Goal: Information Seeking & Learning: Learn about a topic

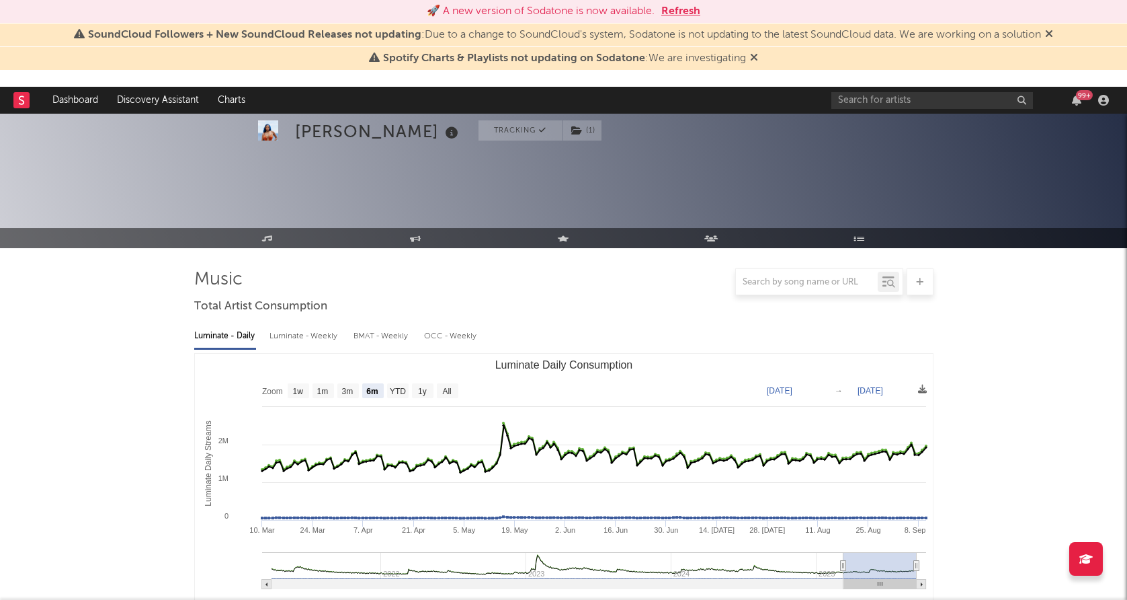
select select "6m"
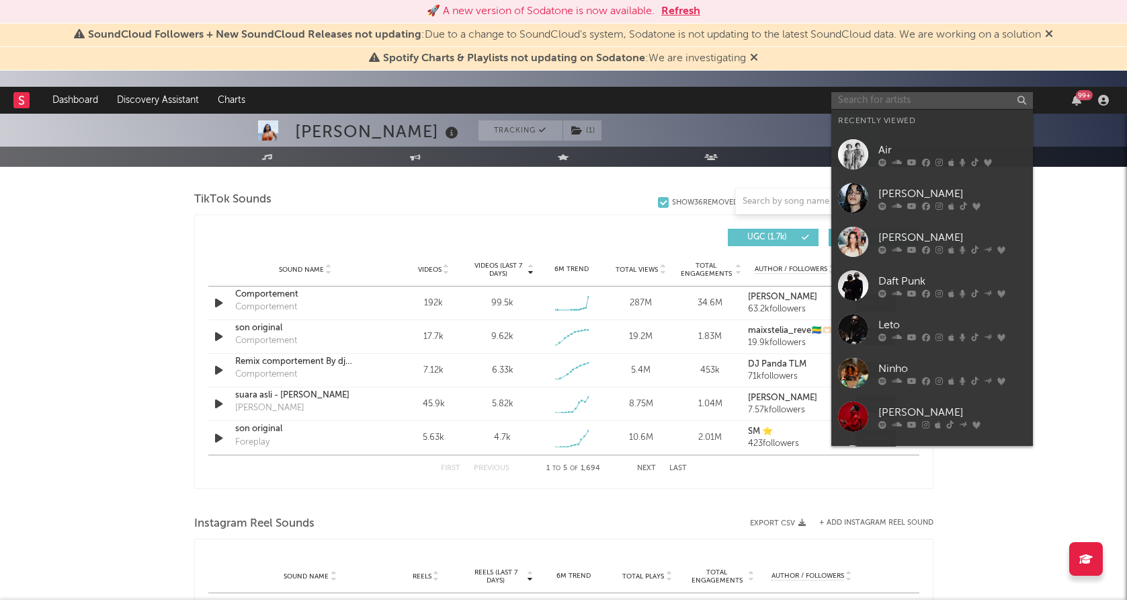
click at [897, 97] on input "text" at bounding box center [933, 100] width 202 height 17
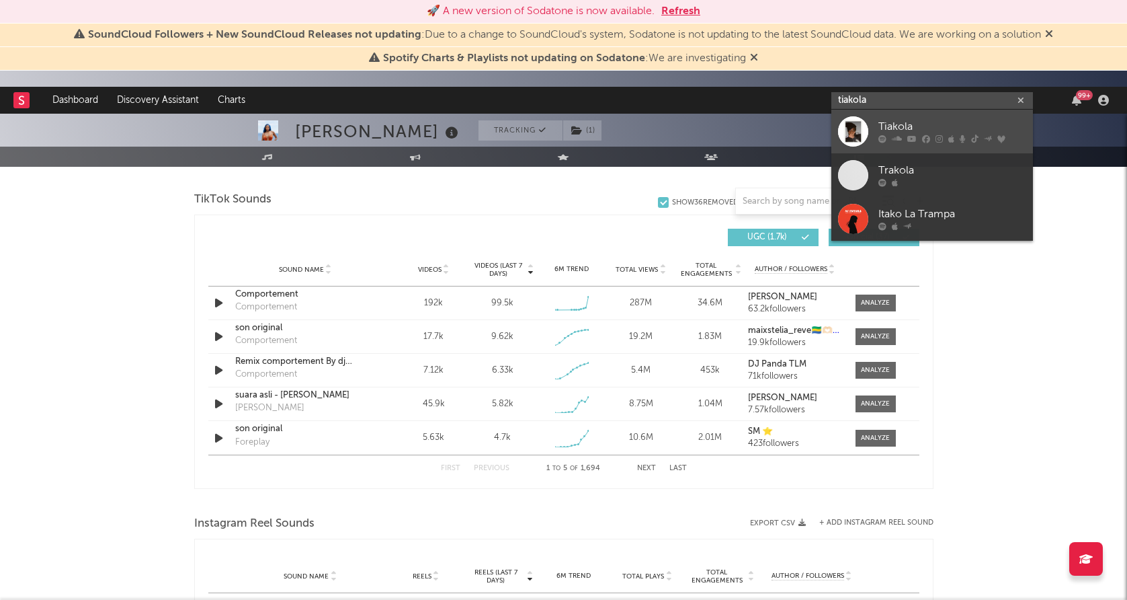
type input "tiakola"
click at [862, 134] on div at bounding box center [853, 131] width 30 height 30
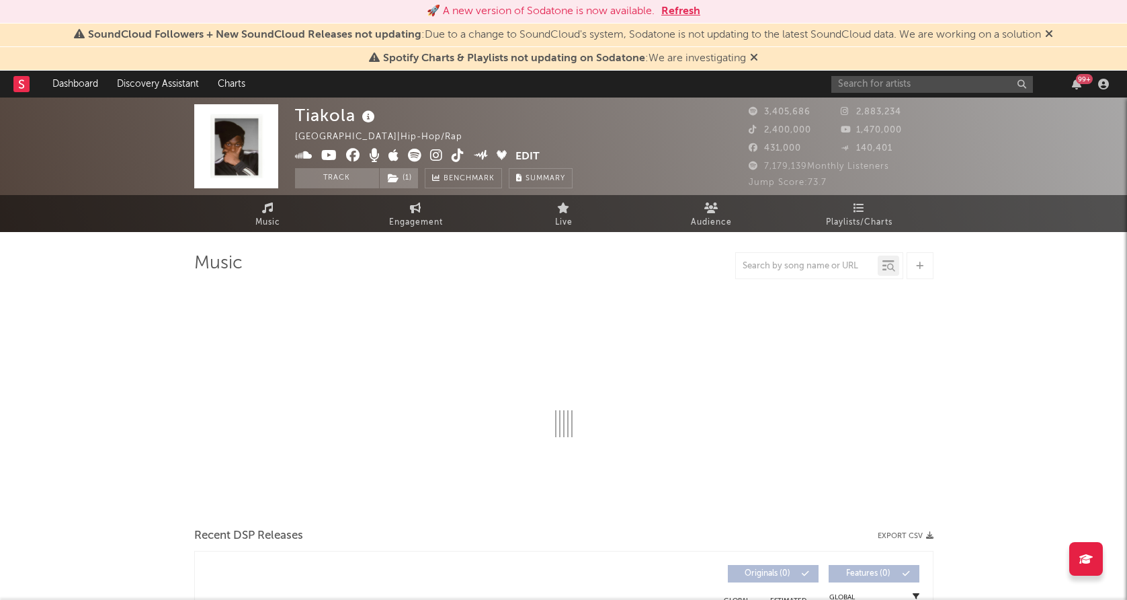
select select "6m"
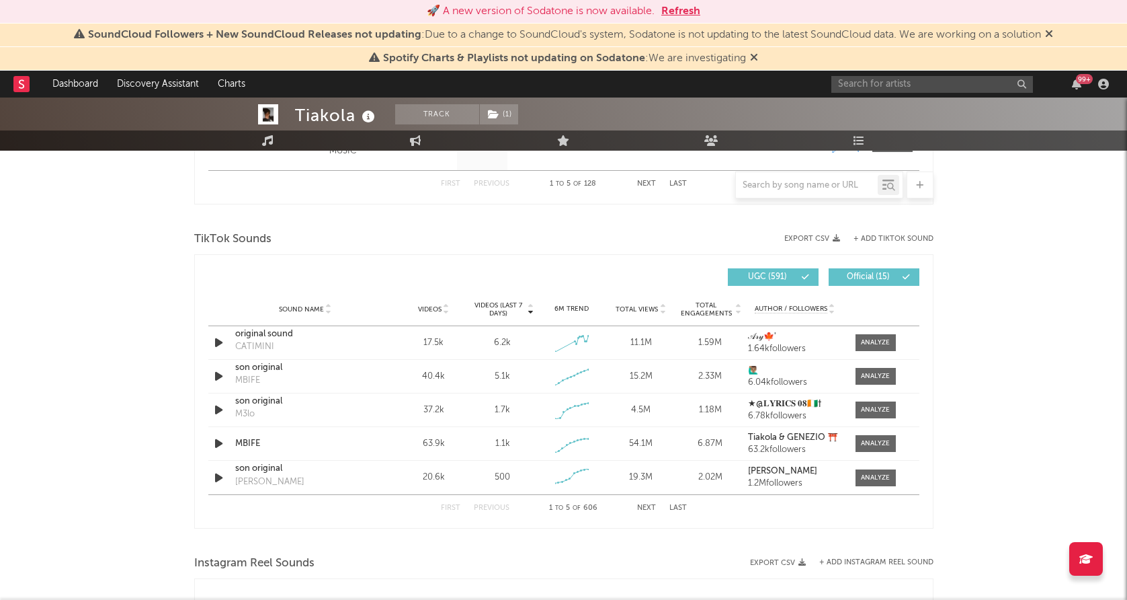
scroll to position [845, 0]
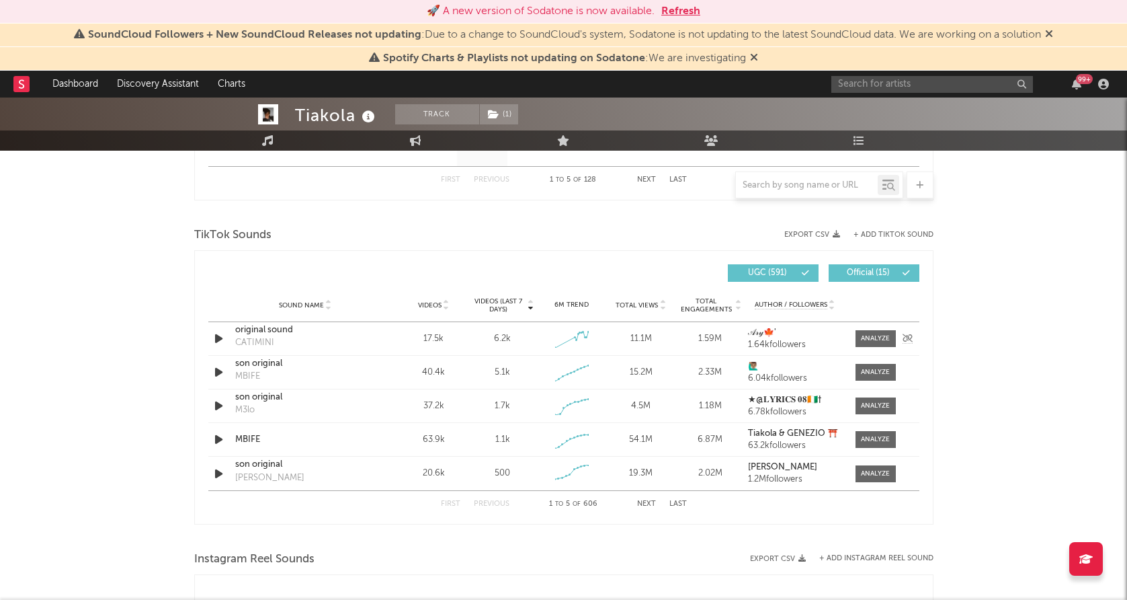
click at [226, 342] on div at bounding box center [220, 338] width 17 height 17
click at [224, 340] on icon "button" at bounding box center [219, 338] width 14 height 17
click at [219, 335] on icon "button" at bounding box center [218, 338] width 13 height 17
click at [214, 372] on icon "button" at bounding box center [219, 372] width 14 height 17
click at [875, 368] on div at bounding box center [875, 372] width 29 height 10
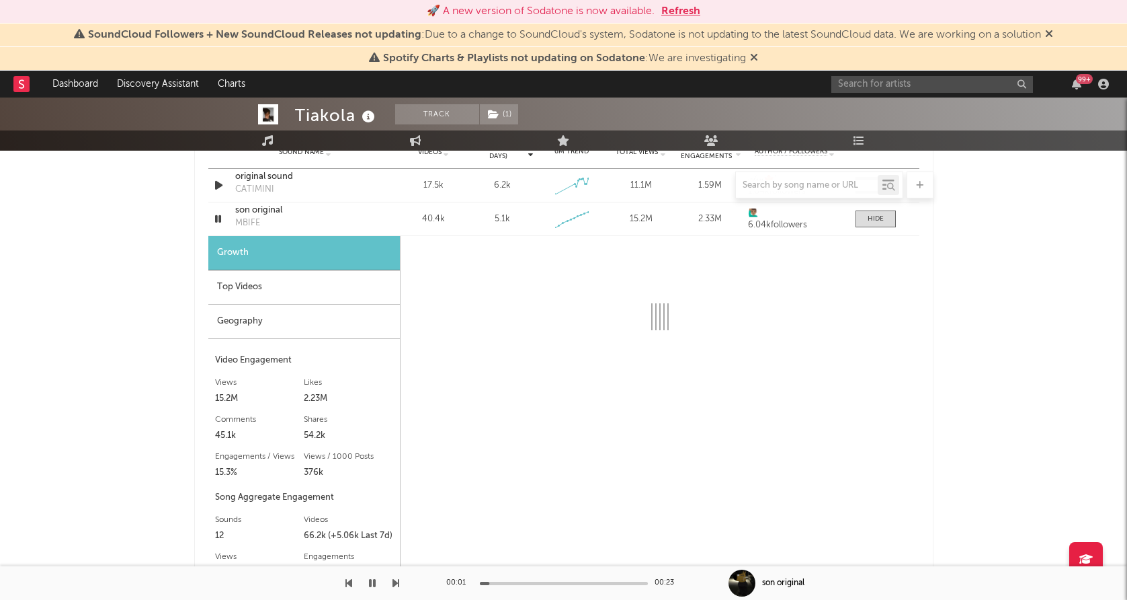
scroll to position [1015, 0]
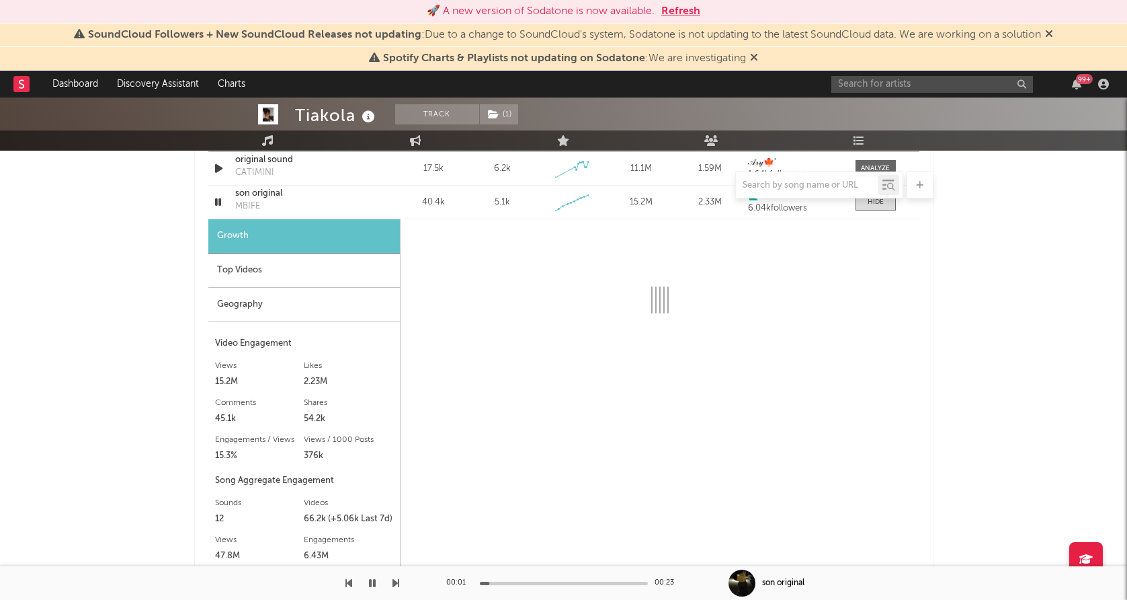
select select "1w"
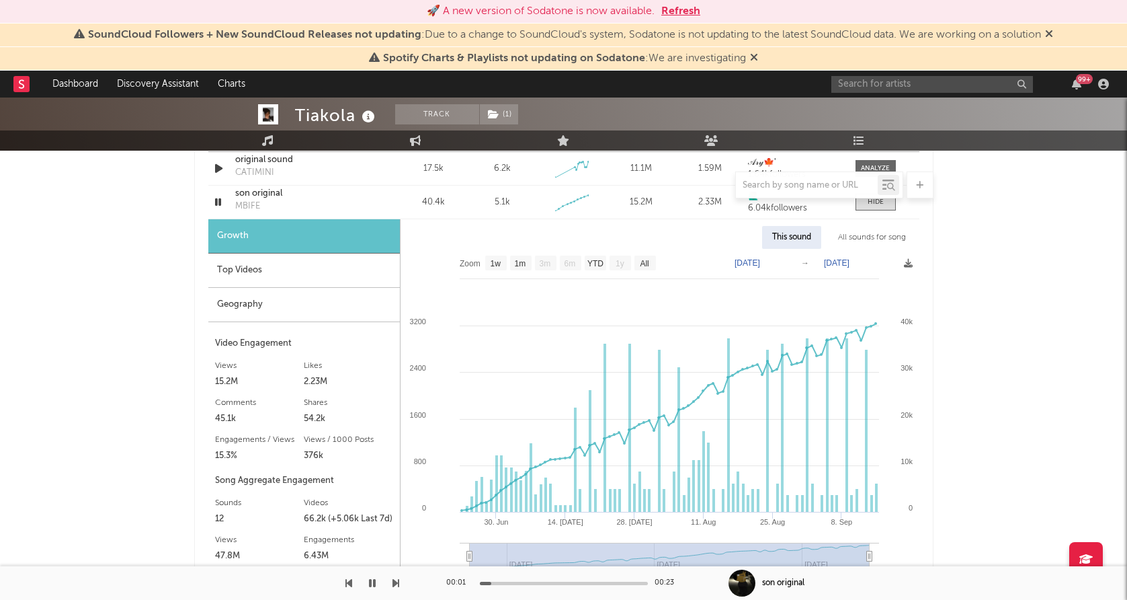
click at [280, 305] on div "Geography" at bounding box center [304, 305] width 192 height 34
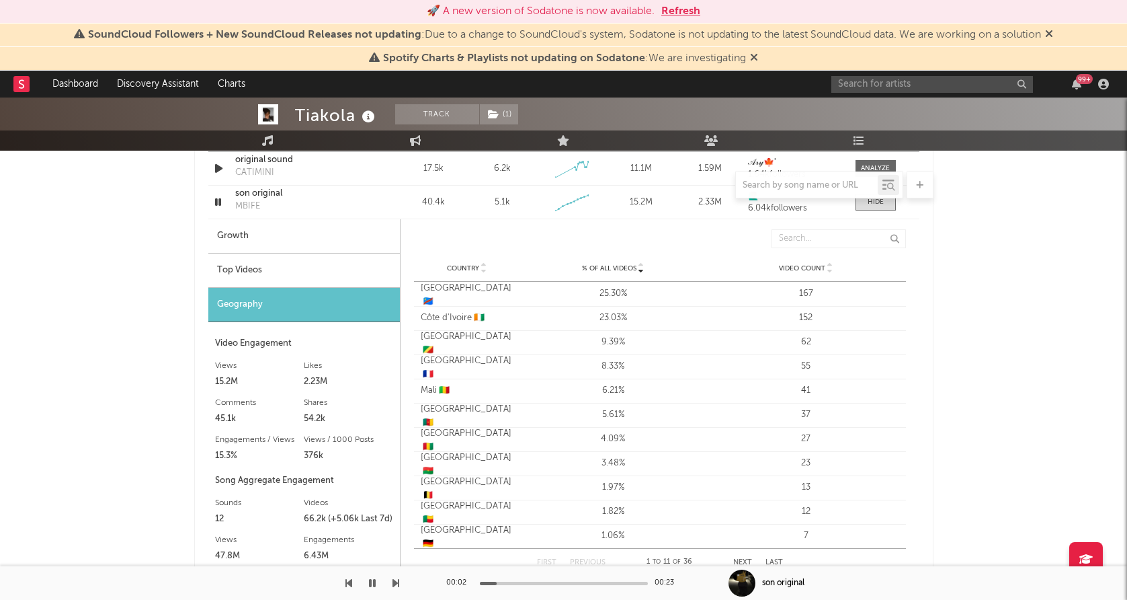
click at [303, 275] on div "Top Videos" at bounding box center [304, 270] width 192 height 34
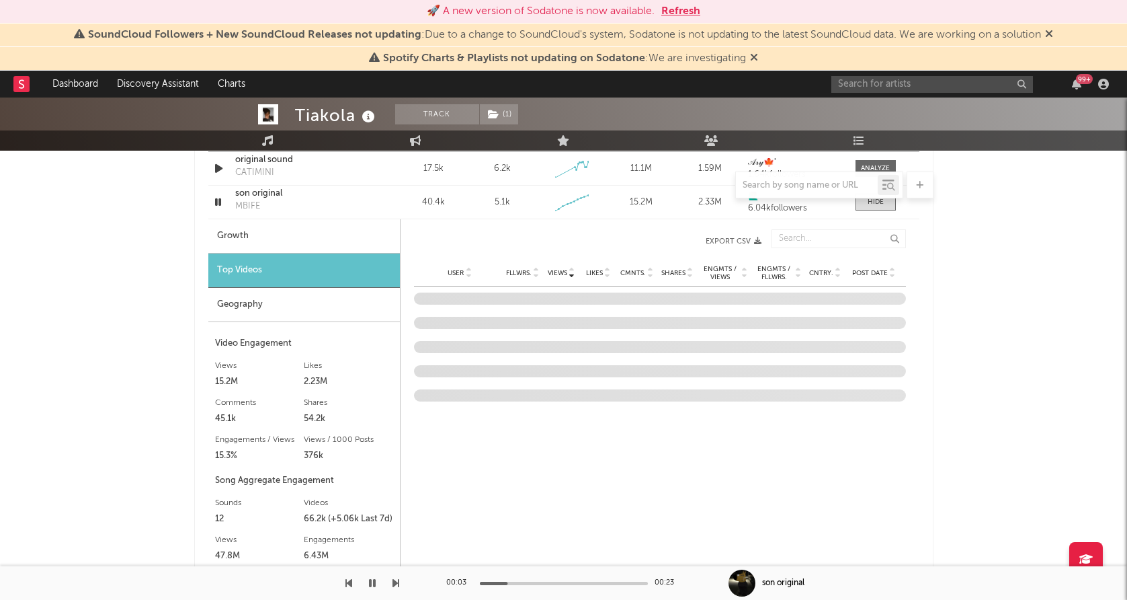
click at [873, 274] on span "Post Date" at bounding box center [870, 273] width 36 height 8
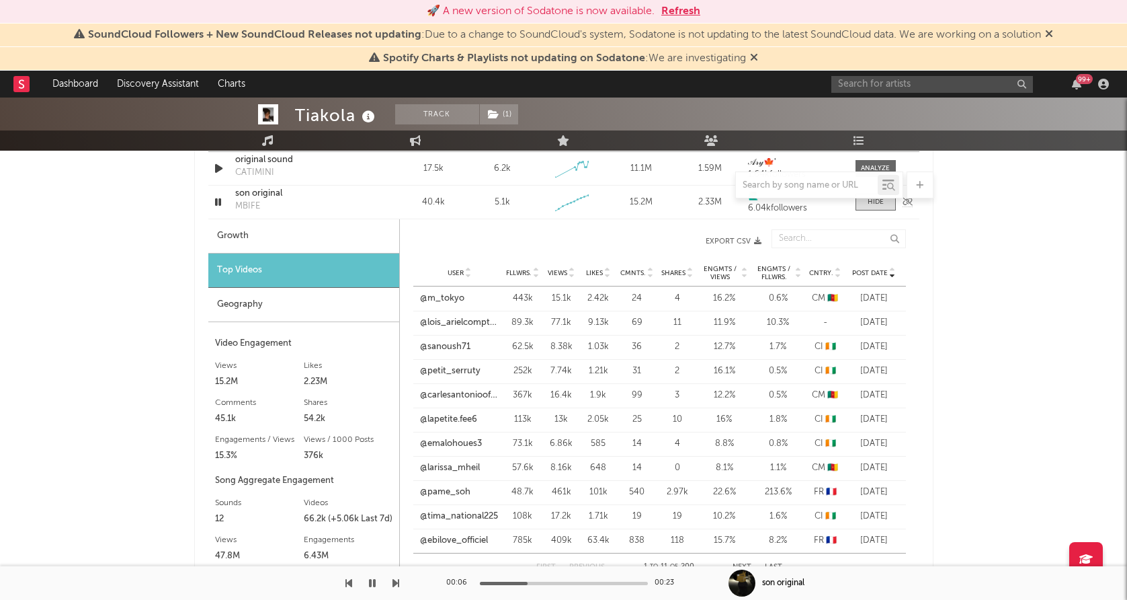
click at [217, 198] on icon "button" at bounding box center [218, 202] width 13 height 17
click at [444, 348] on link "@sanoush71" at bounding box center [445, 346] width 50 height 13
click at [458, 368] on link "@petit_serruty" at bounding box center [450, 370] width 61 height 13
click at [428, 420] on link "@lapetite.fee6" at bounding box center [448, 419] width 57 height 13
click at [456, 514] on link "@tima_national225" at bounding box center [459, 516] width 78 height 13
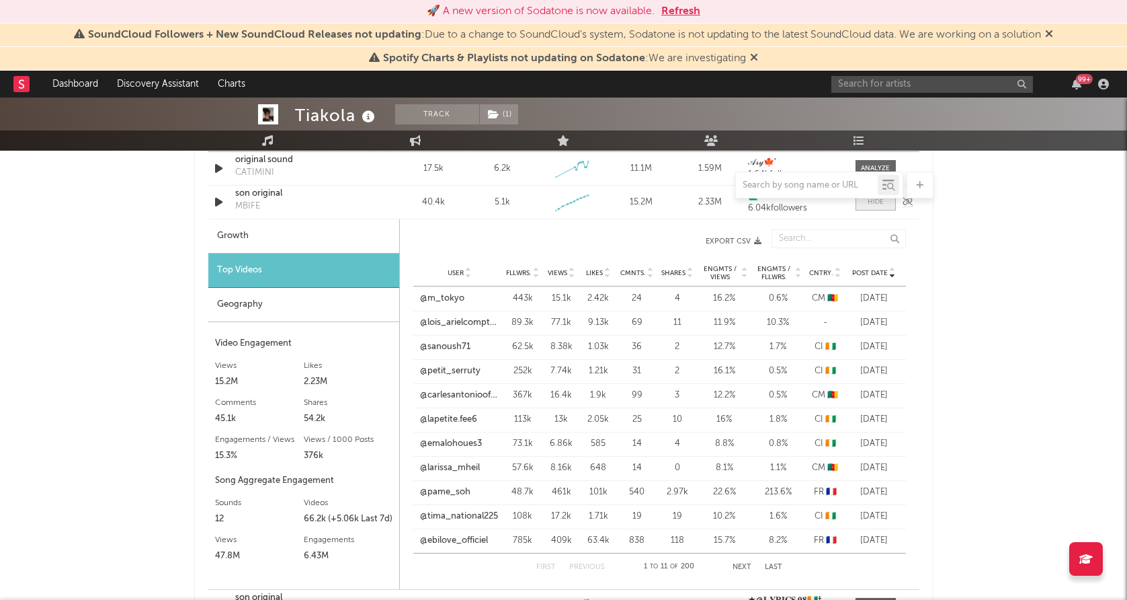
click at [875, 207] on span at bounding box center [876, 202] width 40 height 17
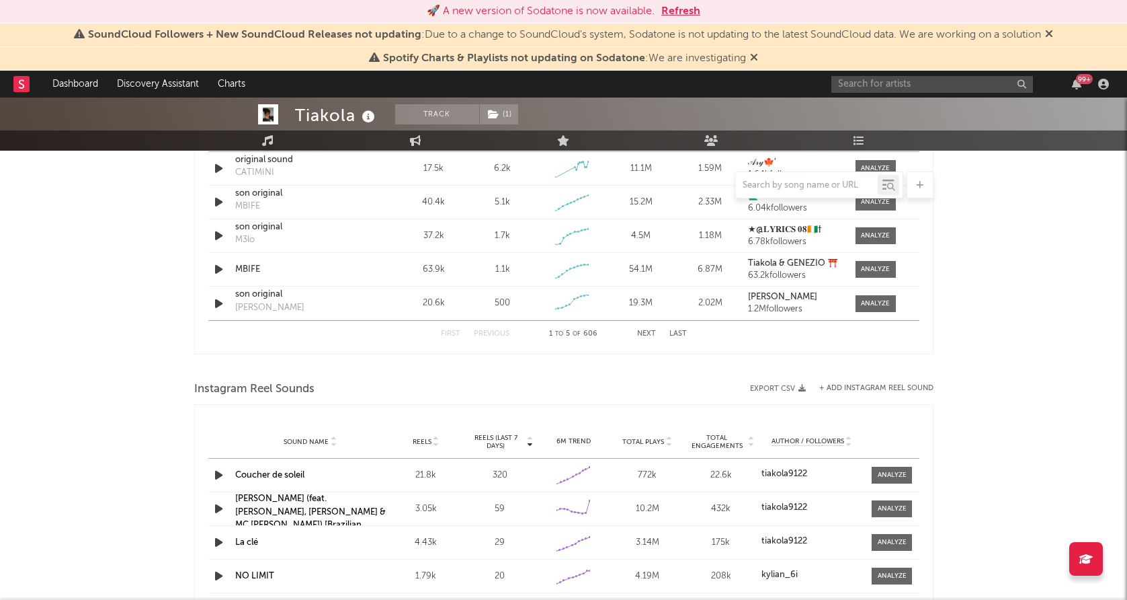
click at [227, 171] on div at bounding box center [563, 184] width 739 height 27
click at [221, 167] on icon "button" at bounding box center [219, 168] width 14 height 17
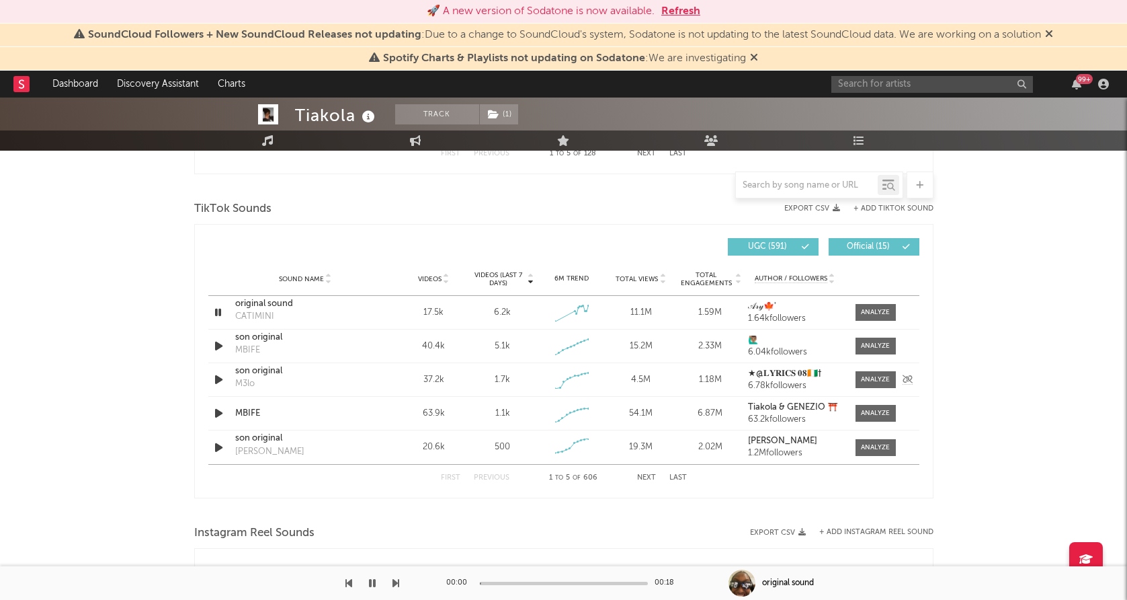
scroll to position [842, 0]
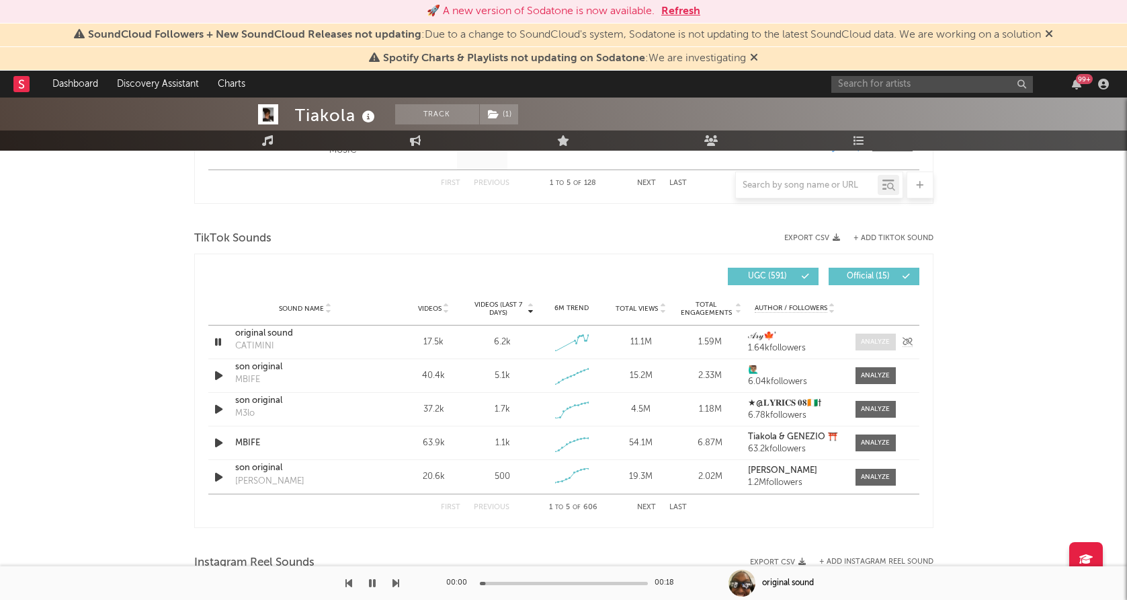
click at [868, 342] on div at bounding box center [875, 342] width 29 height 10
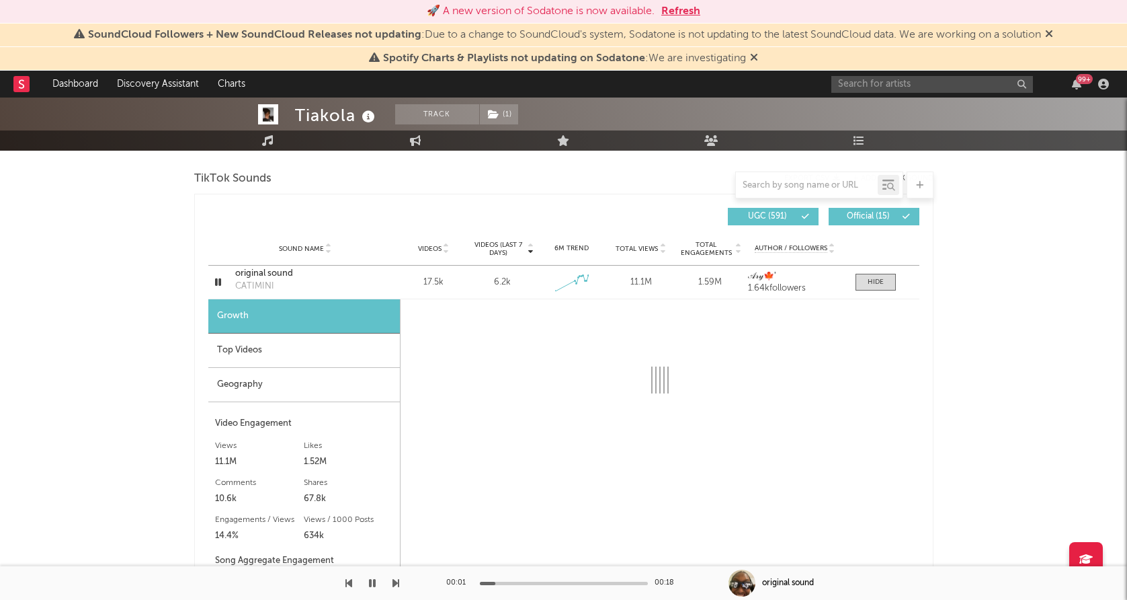
scroll to position [908, 0]
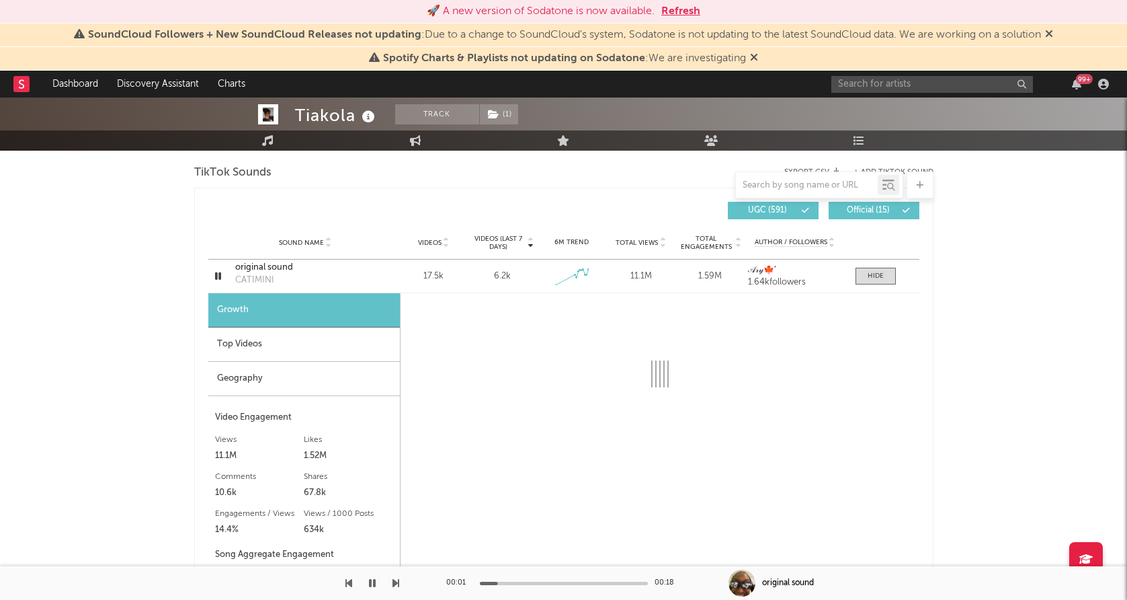
click at [347, 374] on div "Geography" at bounding box center [304, 379] width 192 height 34
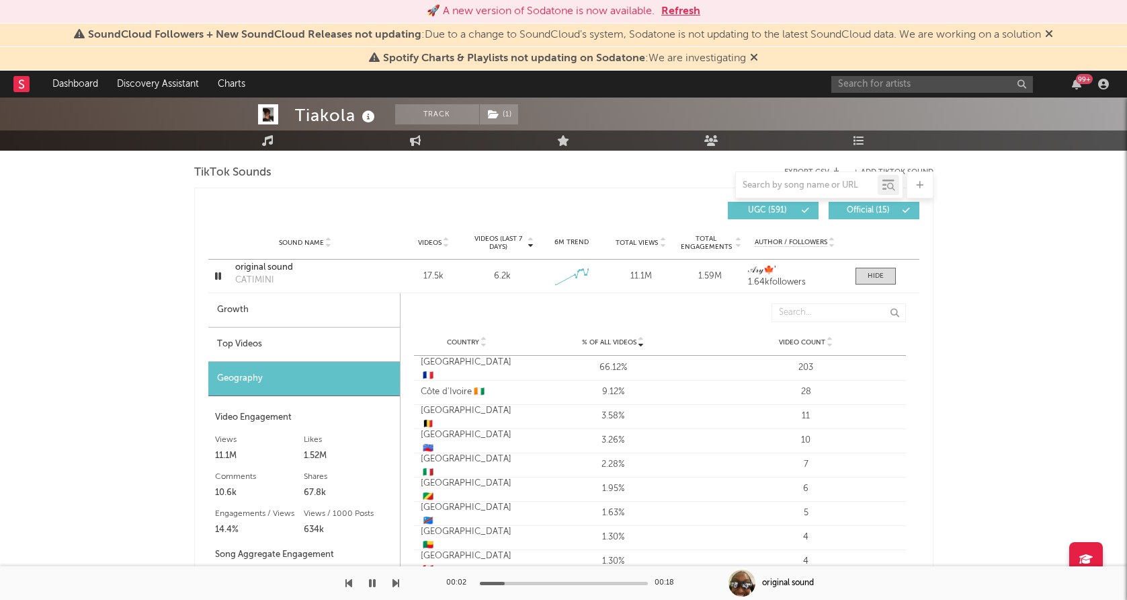
click at [343, 342] on div "Top Videos" at bounding box center [304, 344] width 192 height 34
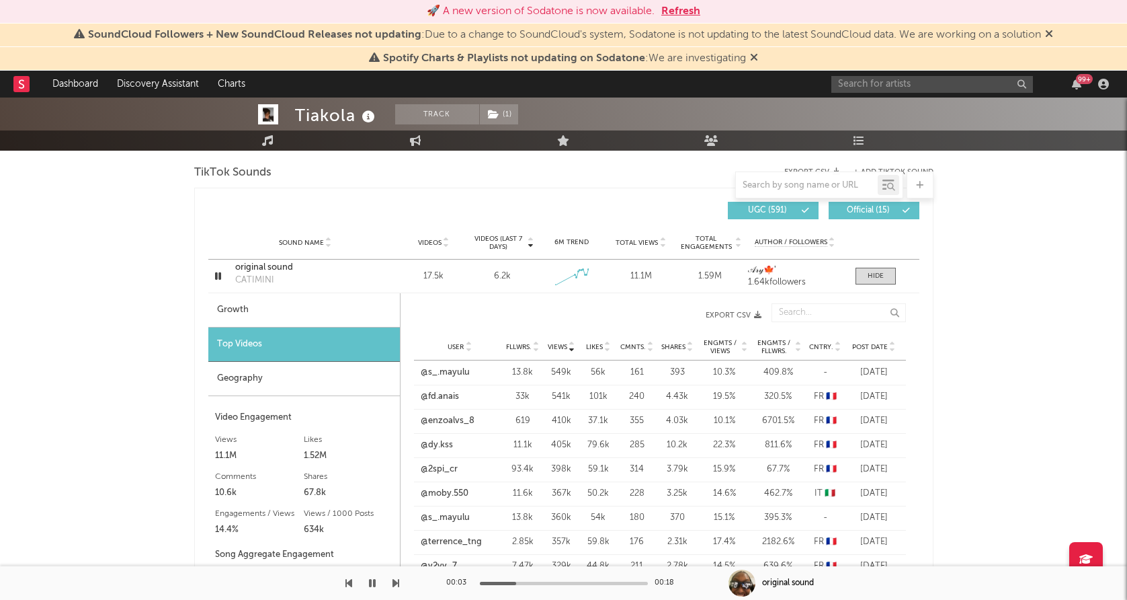
click at [873, 343] on span "Post Date" at bounding box center [870, 347] width 36 height 8
click at [220, 282] on icon "button" at bounding box center [218, 276] width 13 height 17
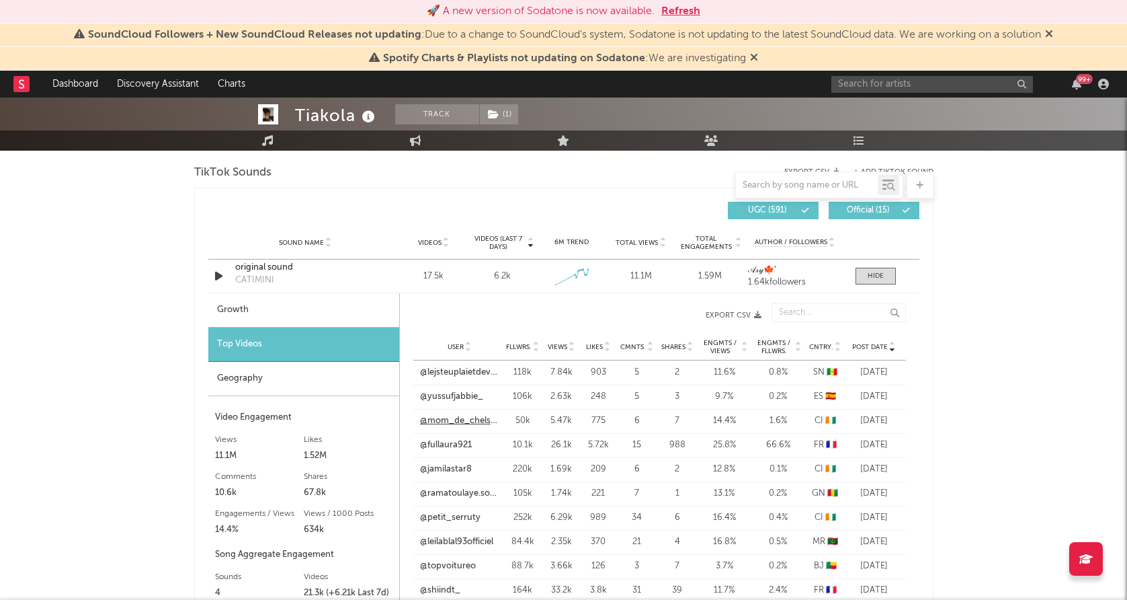
click at [449, 426] on link "@mom_de_chelsea" at bounding box center [459, 420] width 79 height 13
click at [445, 467] on link "@jamilastar8" at bounding box center [446, 469] width 52 height 13
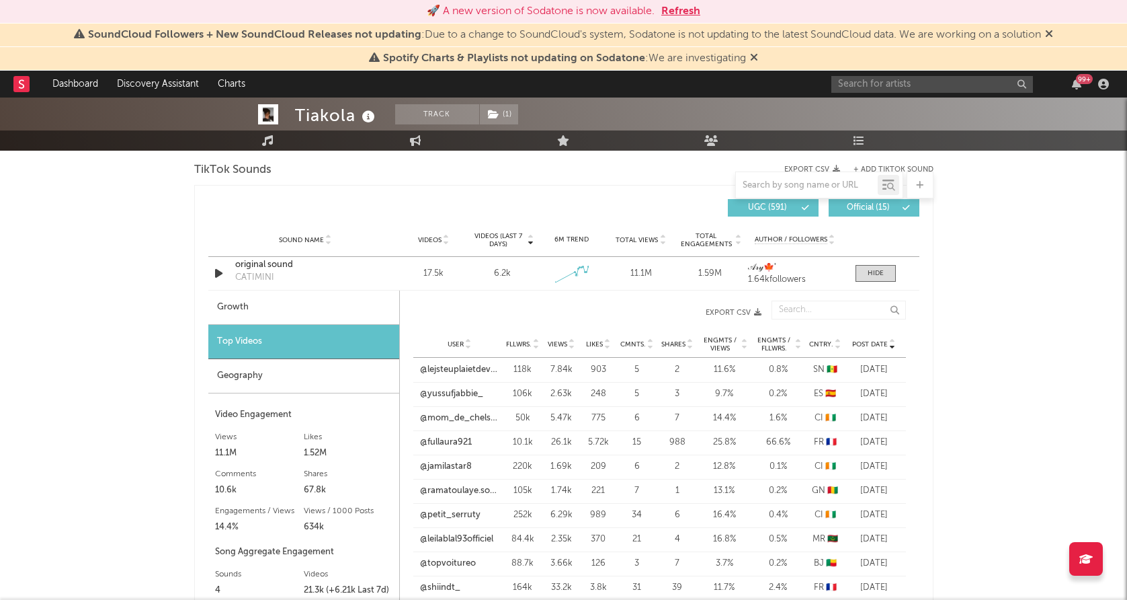
scroll to position [931, 0]
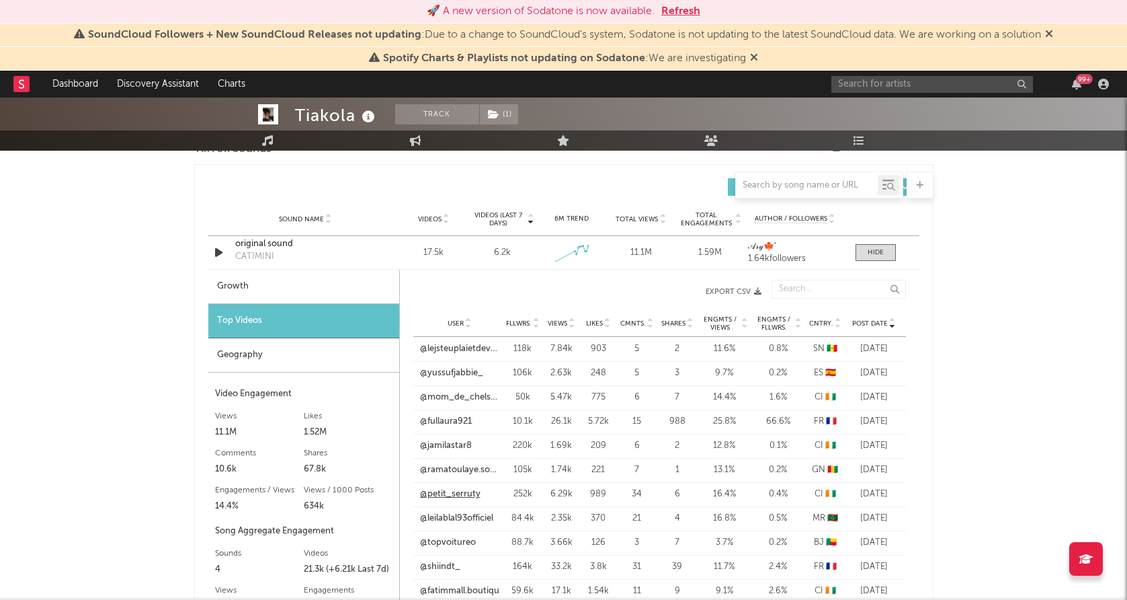
click at [439, 495] on link "@petit_serruty" at bounding box center [450, 493] width 61 height 13
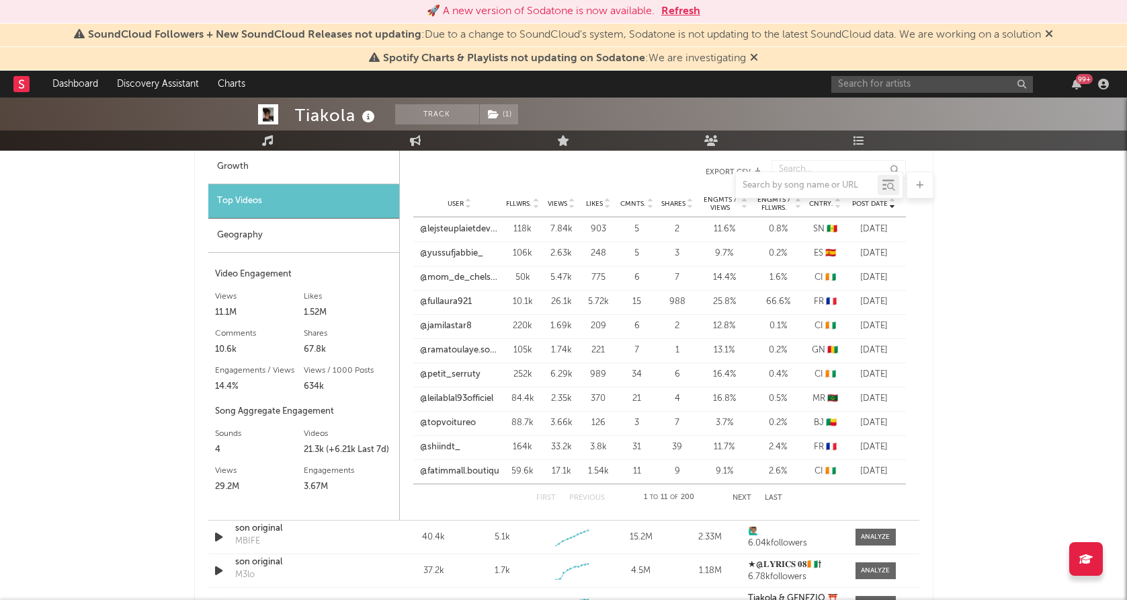
scroll to position [1051, 0]
click at [477, 468] on link "@fatimmall.boutiqu" at bounding box center [459, 470] width 79 height 13
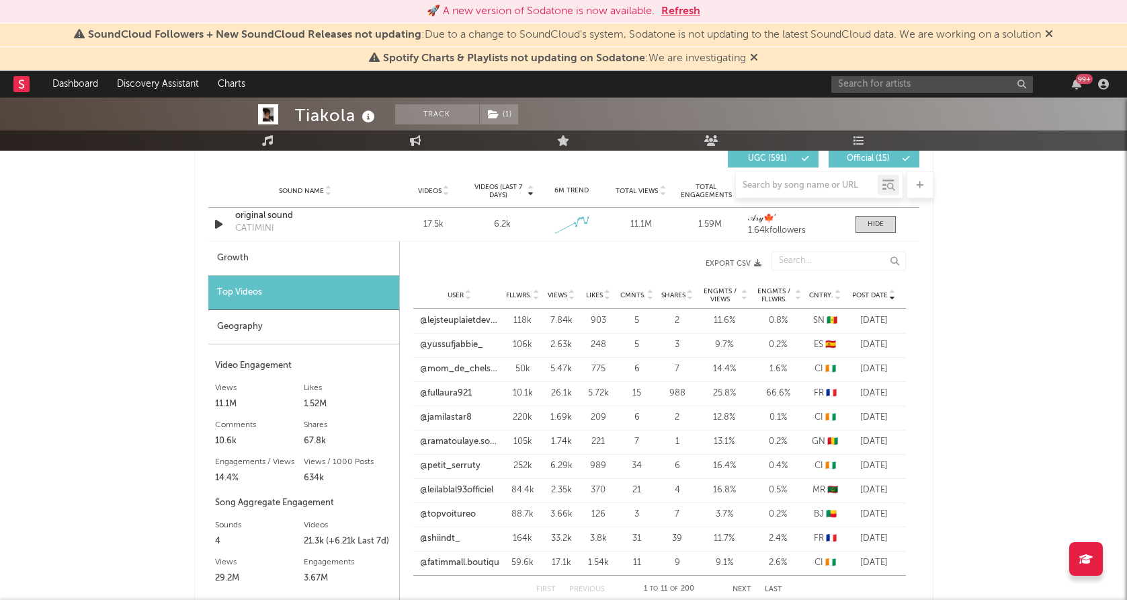
scroll to position [953, 0]
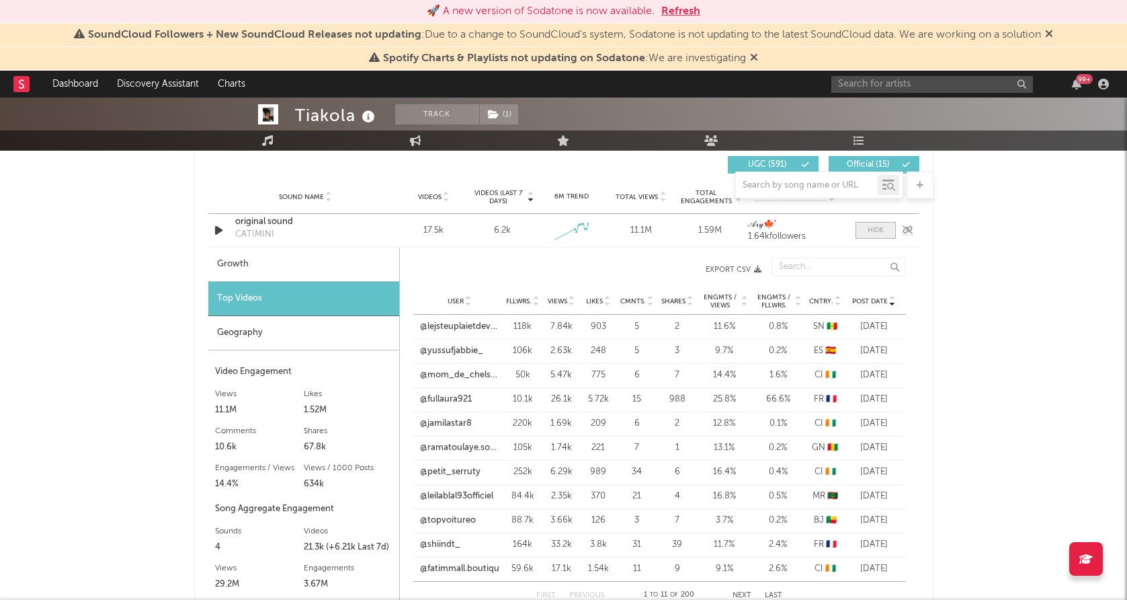
click at [871, 231] on div at bounding box center [876, 230] width 16 height 10
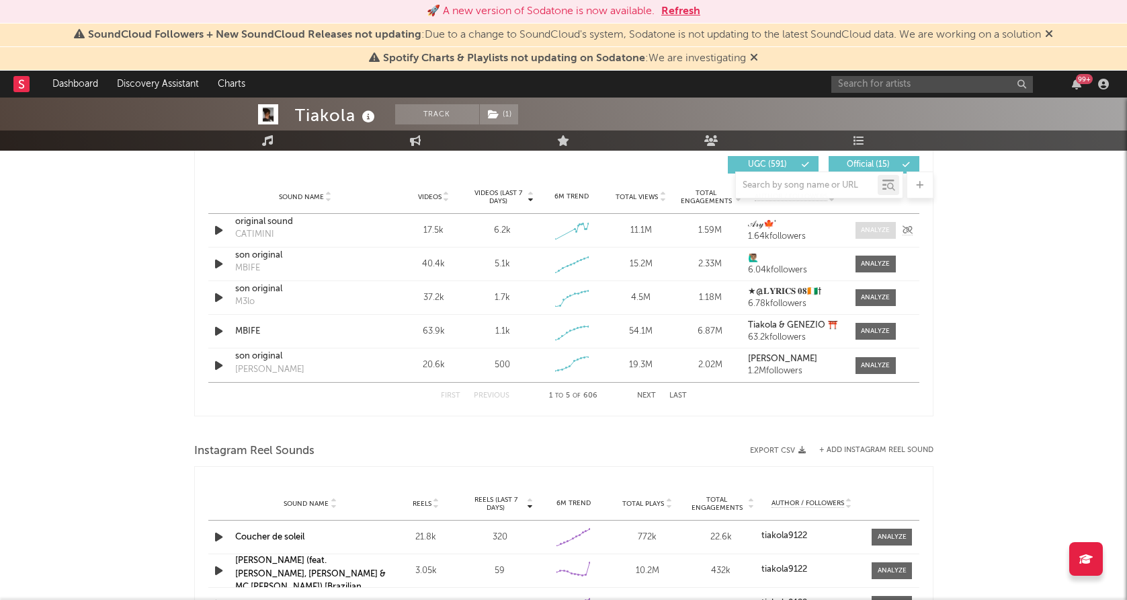
click at [871, 231] on div at bounding box center [875, 230] width 29 height 10
select select "1w"
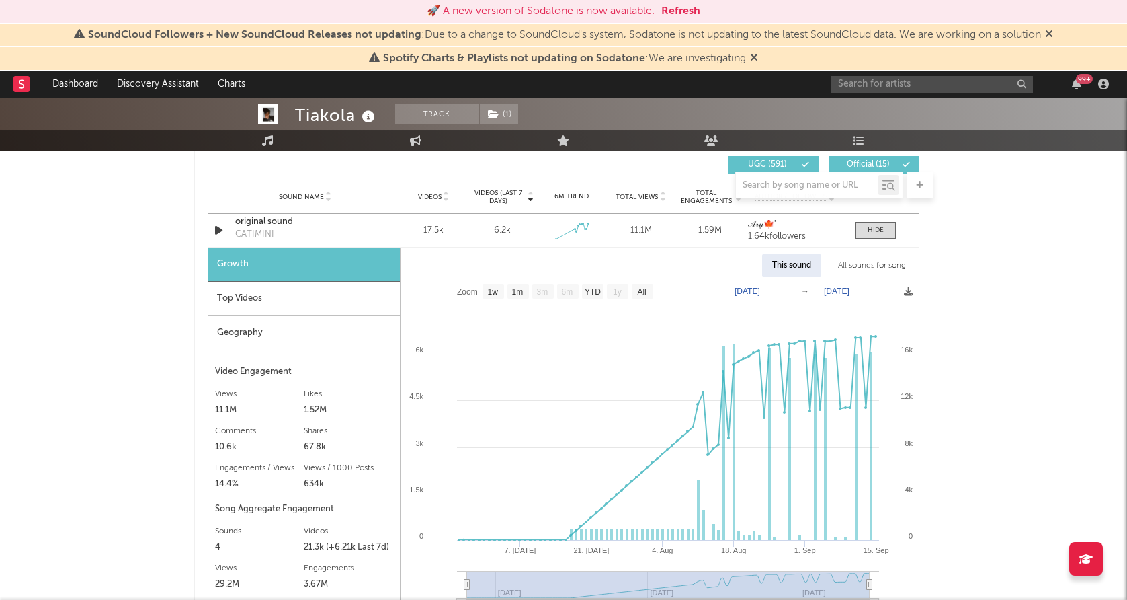
click at [301, 301] on div "Top Videos" at bounding box center [304, 299] width 192 height 34
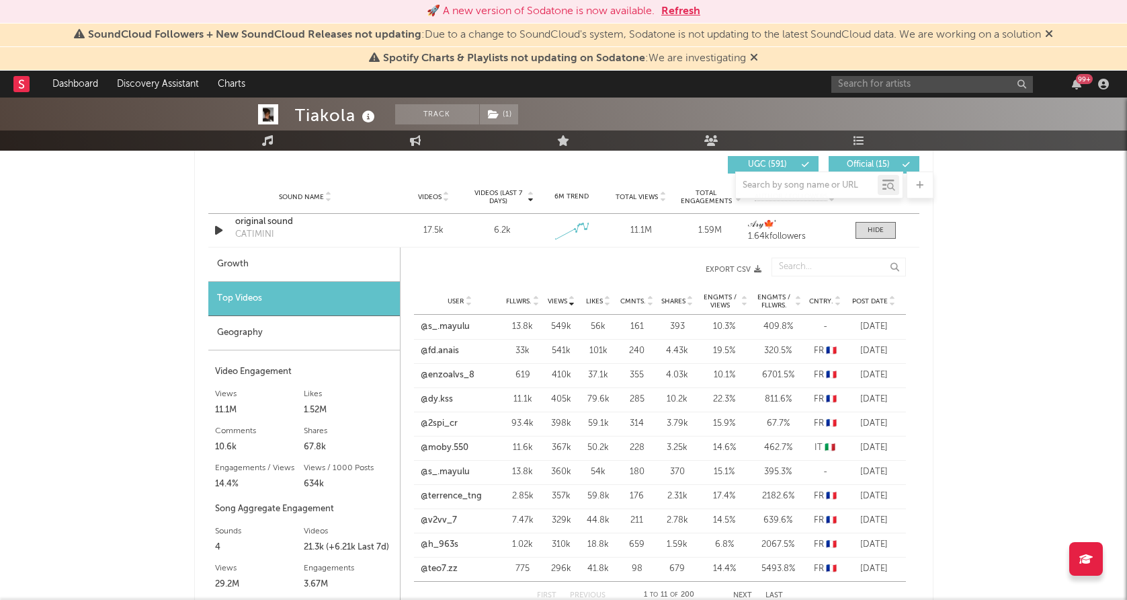
click at [863, 299] on span "Post Date" at bounding box center [870, 301] width 36 height 8
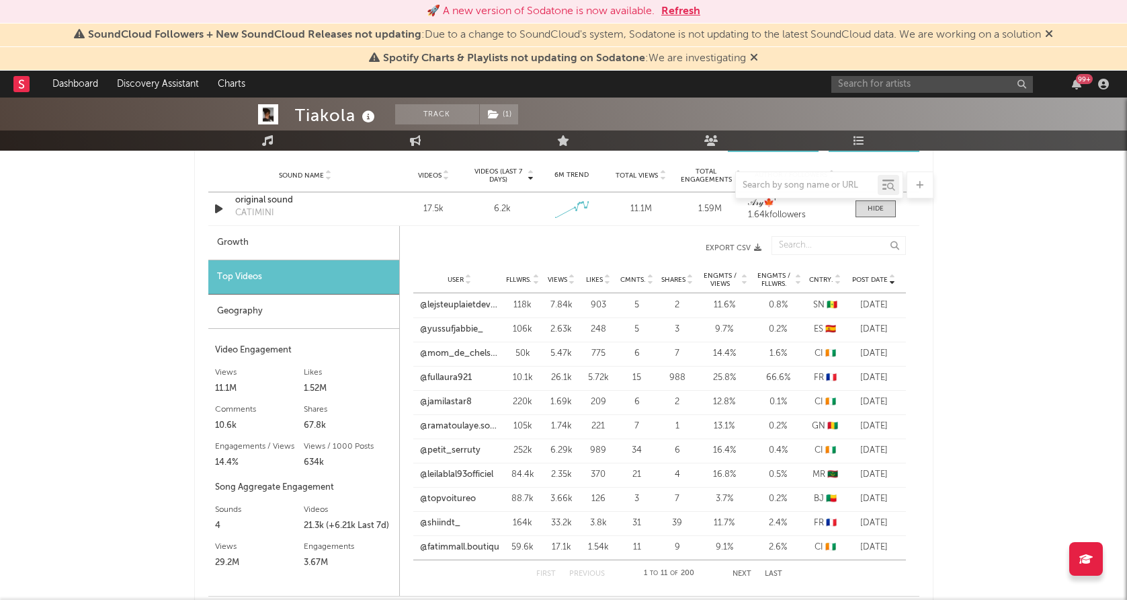
scroll to position [982, 0]
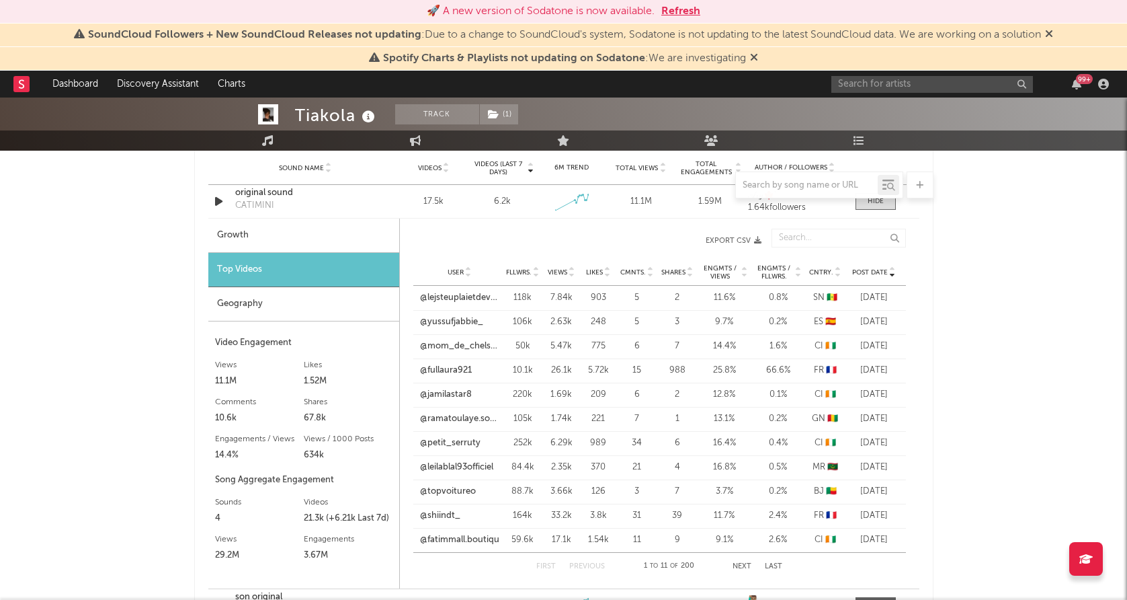
click at [740, 563] on button "Next" at bounding box center [742, 566] width 19 height 7
click at [467, 348] on link "@fernandez_joli_officiel" at bounding box center [459, 345] width 79 height 13
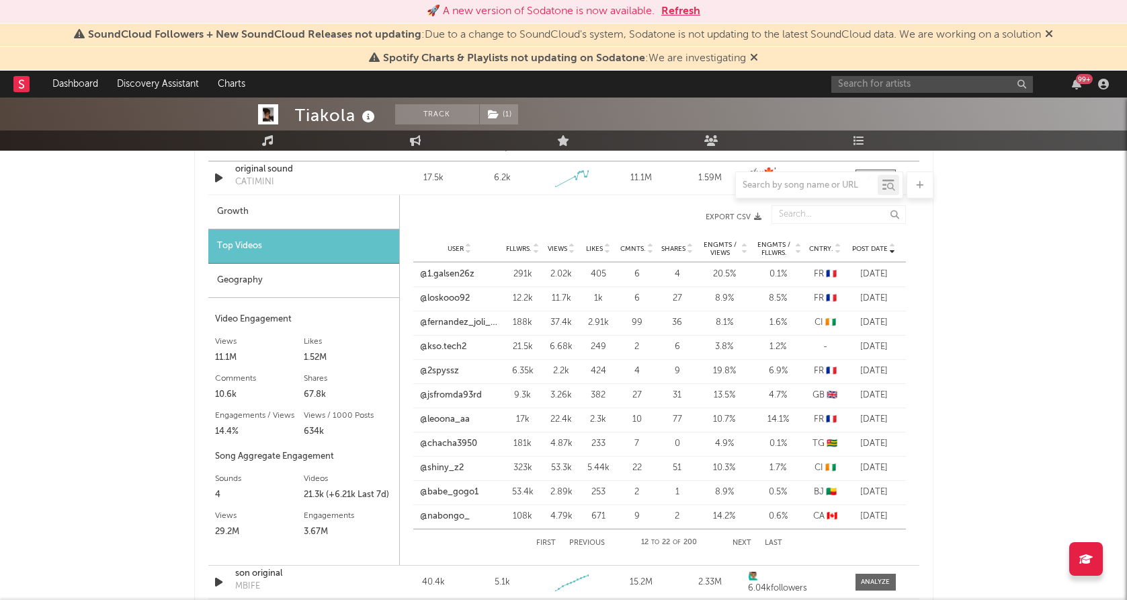
scroll to position [1014, 0]
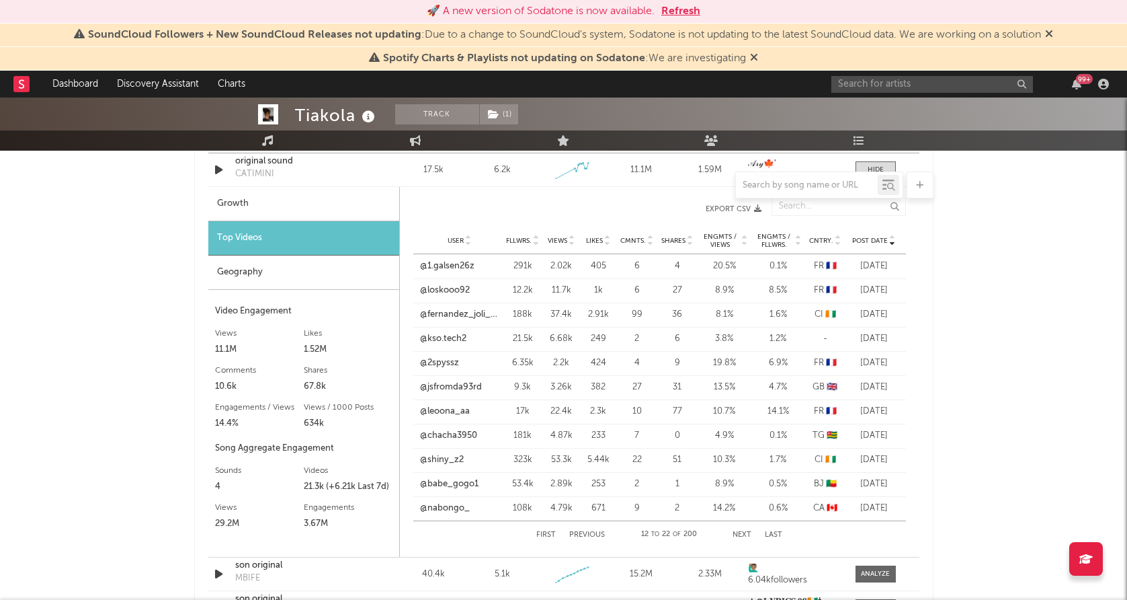
click at [739, 536] on button "Next" at bounding box center [742, 534] width 19 height 7
click at [545, 531] on button "First" at bounding box center [545, 534] width 19 height 7
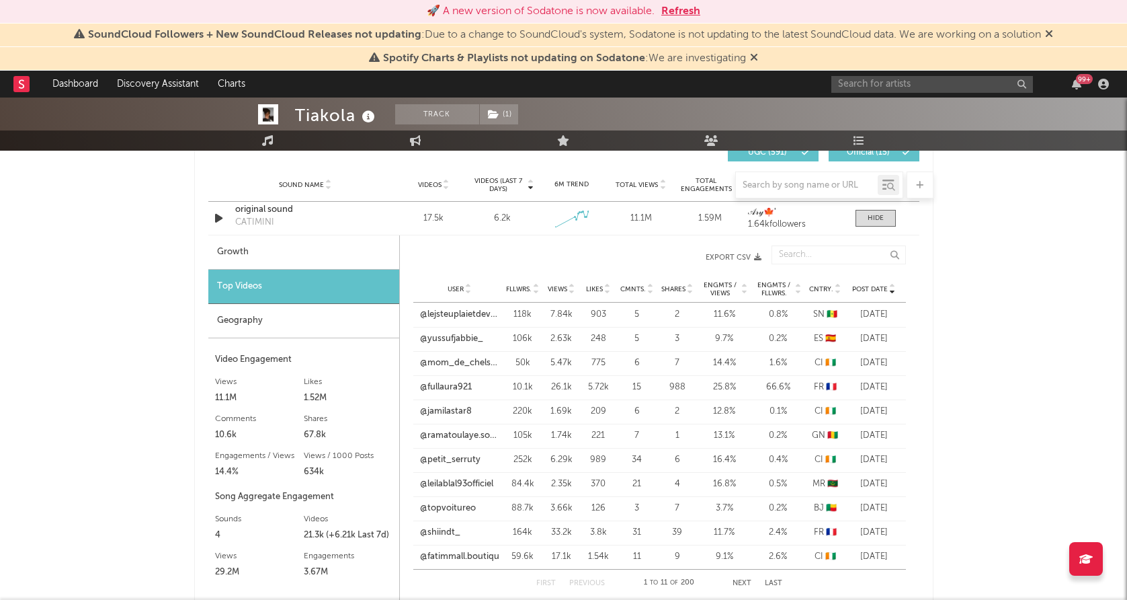
scroll to position [959, 0]
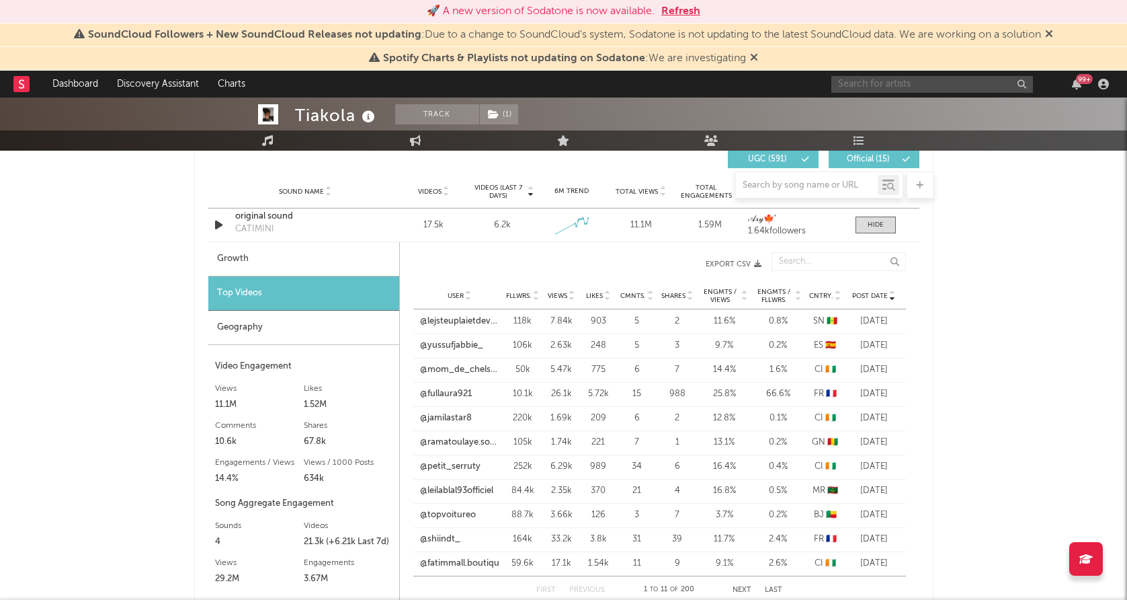
click at [928, 87] on input "text" at bounding box center [933, 84] width 202 height 17
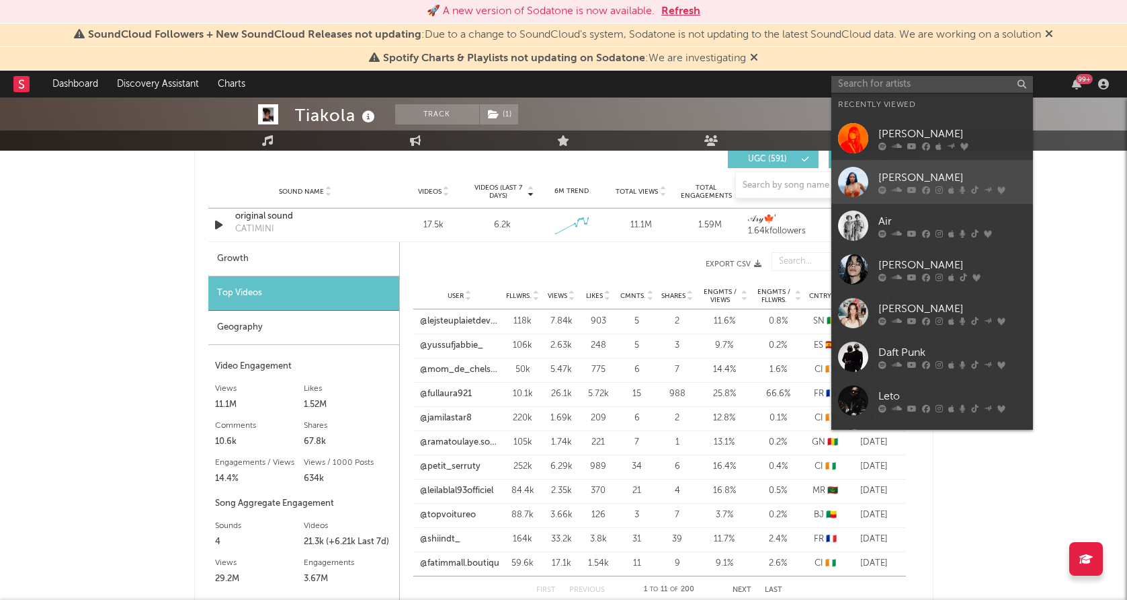
click at [852, 185] on div at bounding box center [853, 182] width 30 height 30
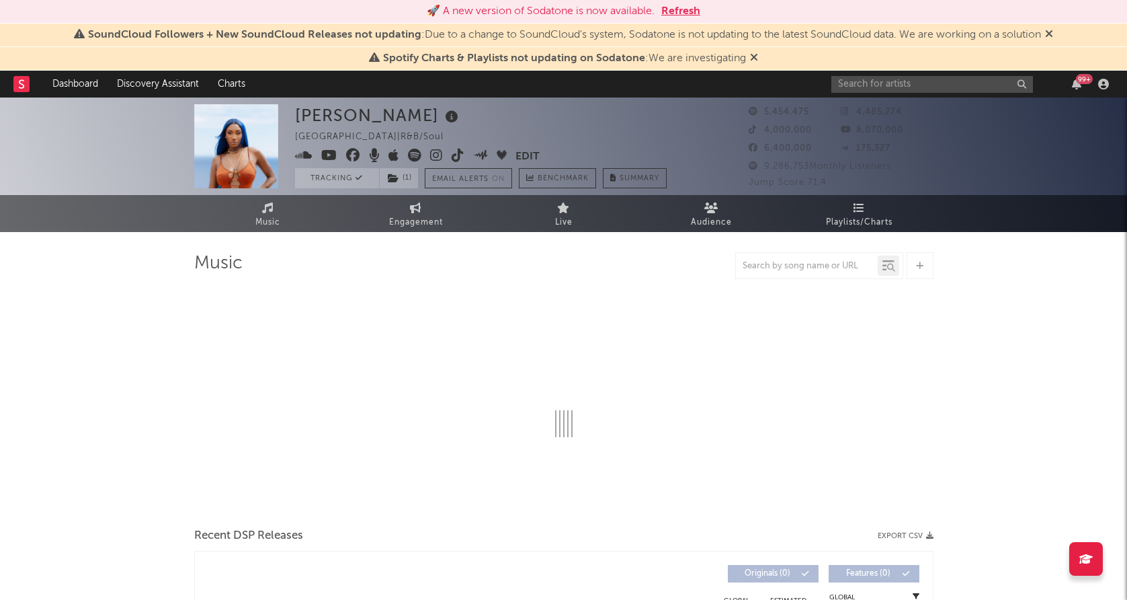
select select "6m"
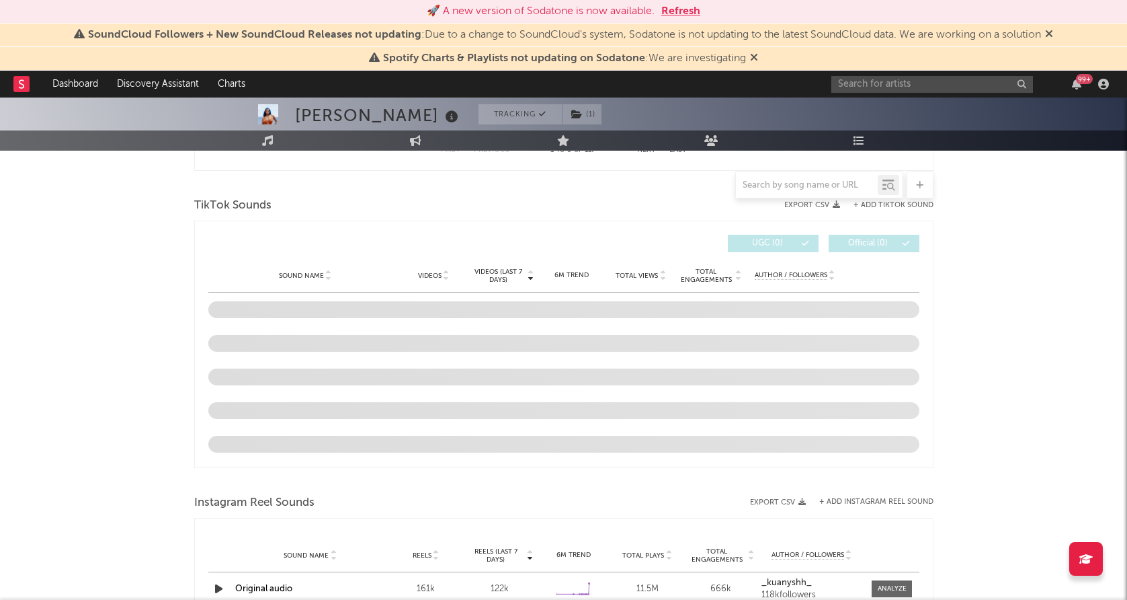
scroll to position [874, 0]
click at [994, 311] on div "[PERSON_NAME] Tracking ( 1 ) [GEOGRAPHIC_DATA] | R&B/Soul Edit Tracking ( 1 ) E…" at bounding box center [563, 379] width 1127 height 2311
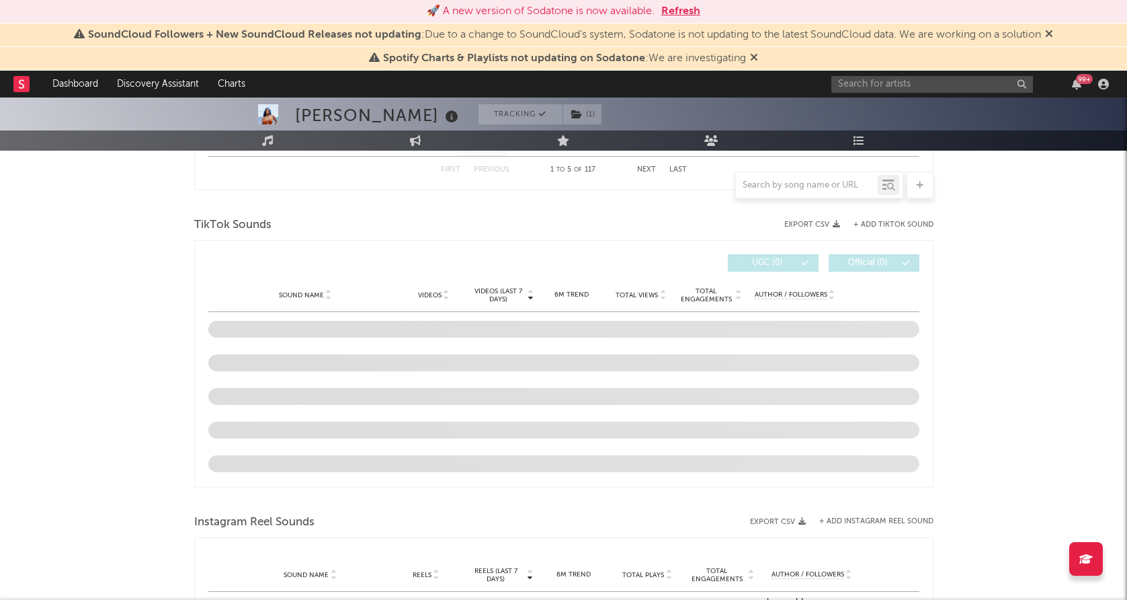
scroll to position [854, 0]
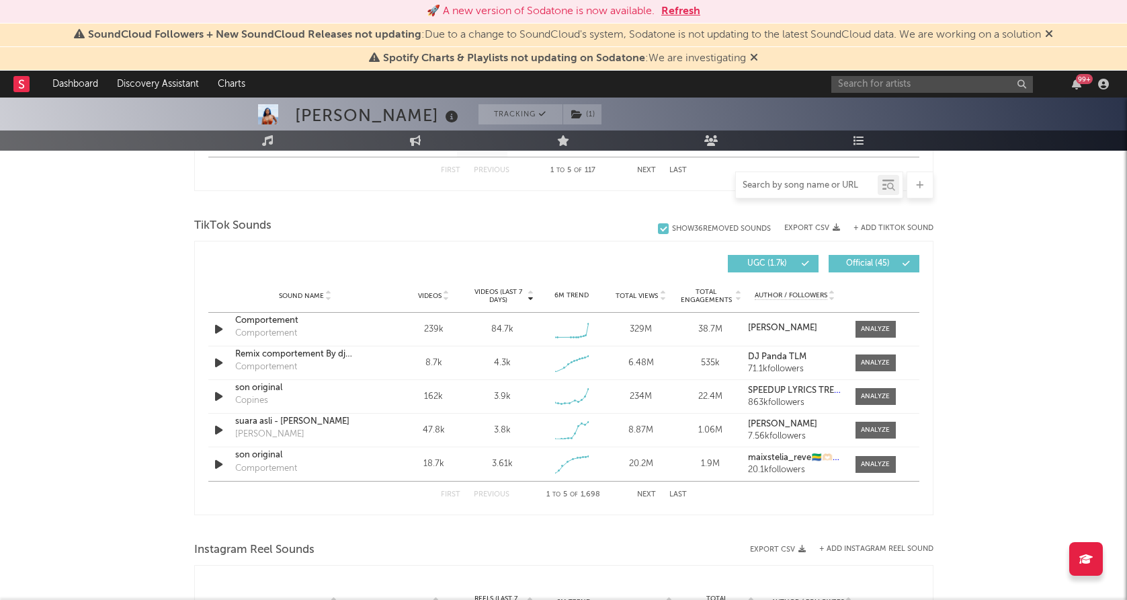
click at [767, 186] on input "text" at bounding box center [807, 185] width 142 height 11
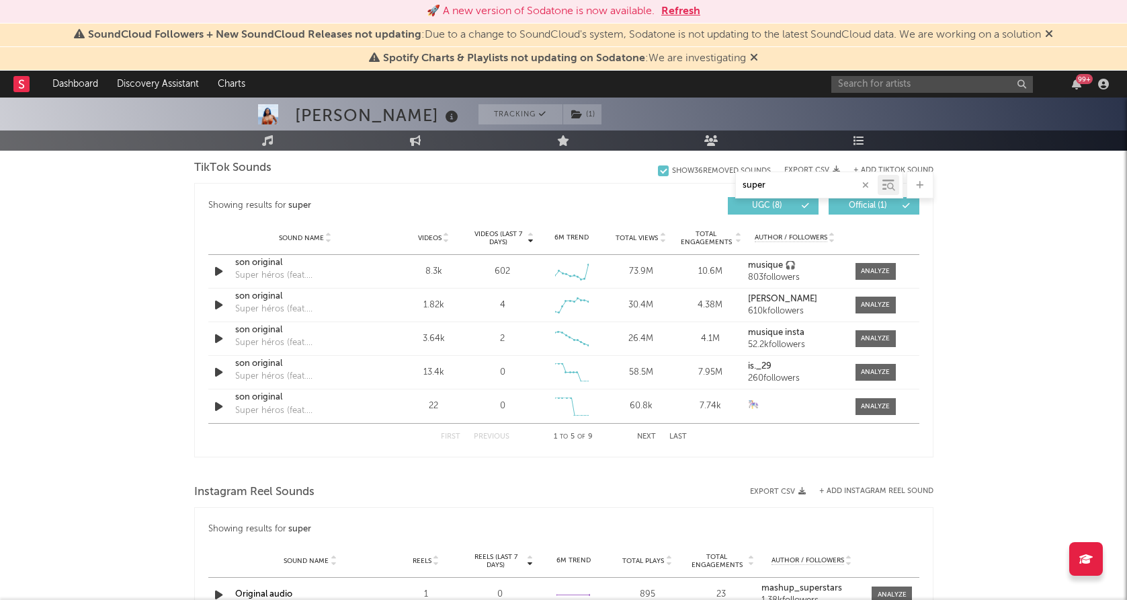
scroll to position [696, 0]
type input "super"
click at [879, 270] on div at bounding box center [875, 273] width 29 height 10
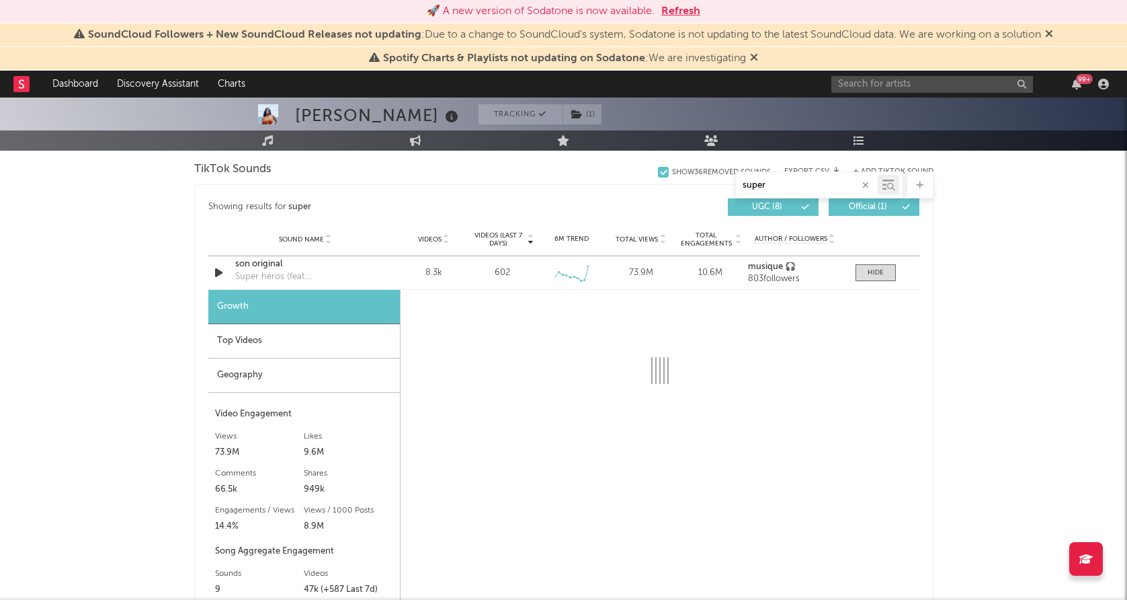
select select "6m"
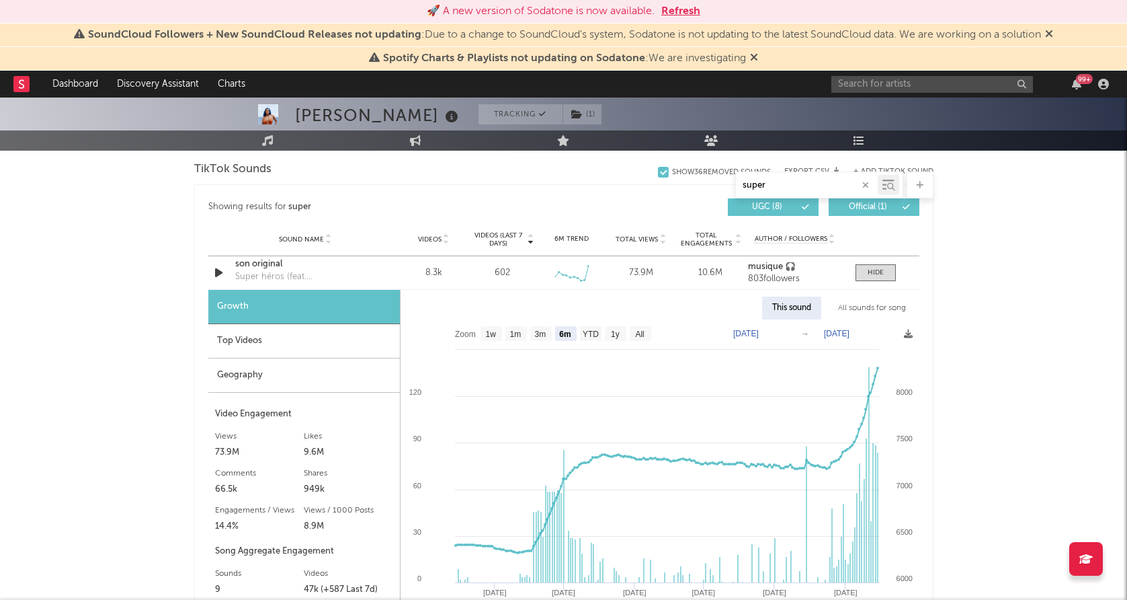
click at [301, 344] on div "Top Videos" at bounding box center [304, 341] width 192 height 34
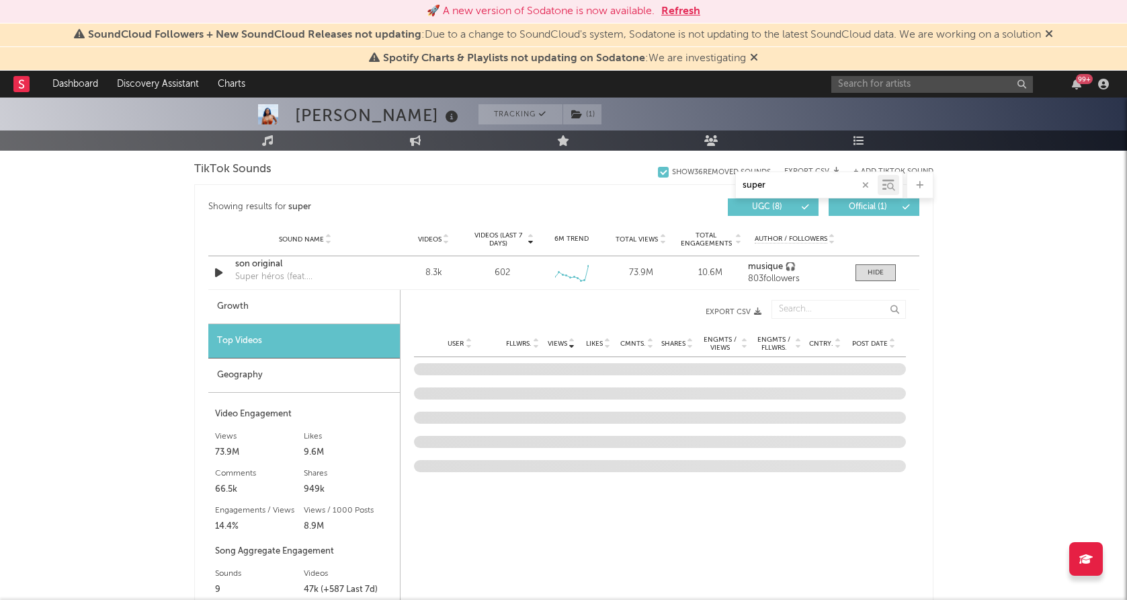
click at [881, 346] on span "Post Date" at bounding box center [870, 343] width 36 height 8
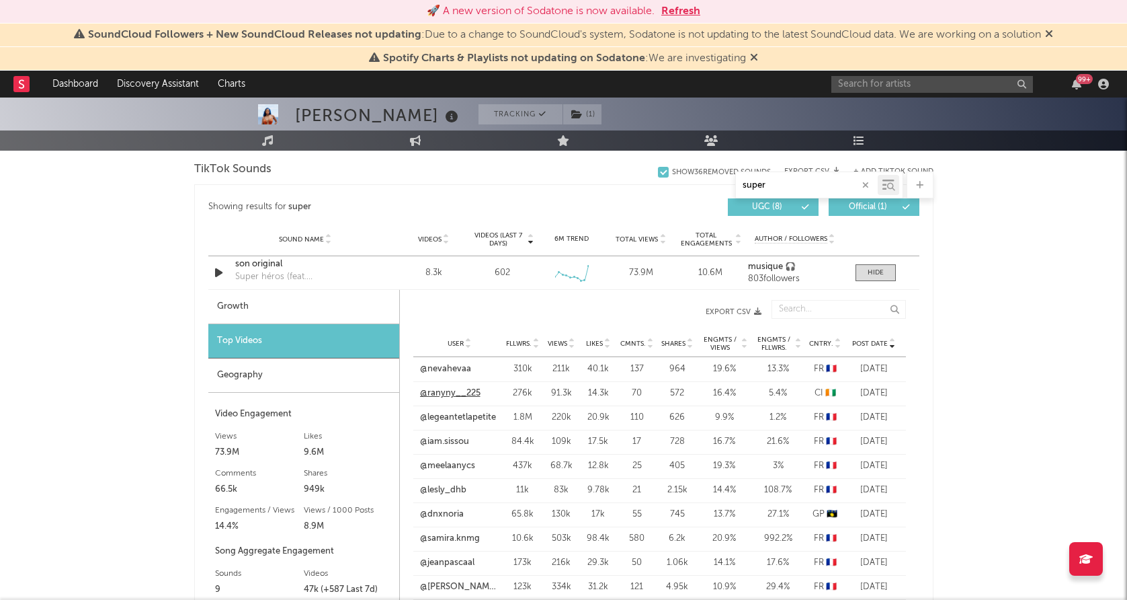
click at [458, 394] on link "@ranyny__225" at bounding box center [450, 393] width 61 height 13
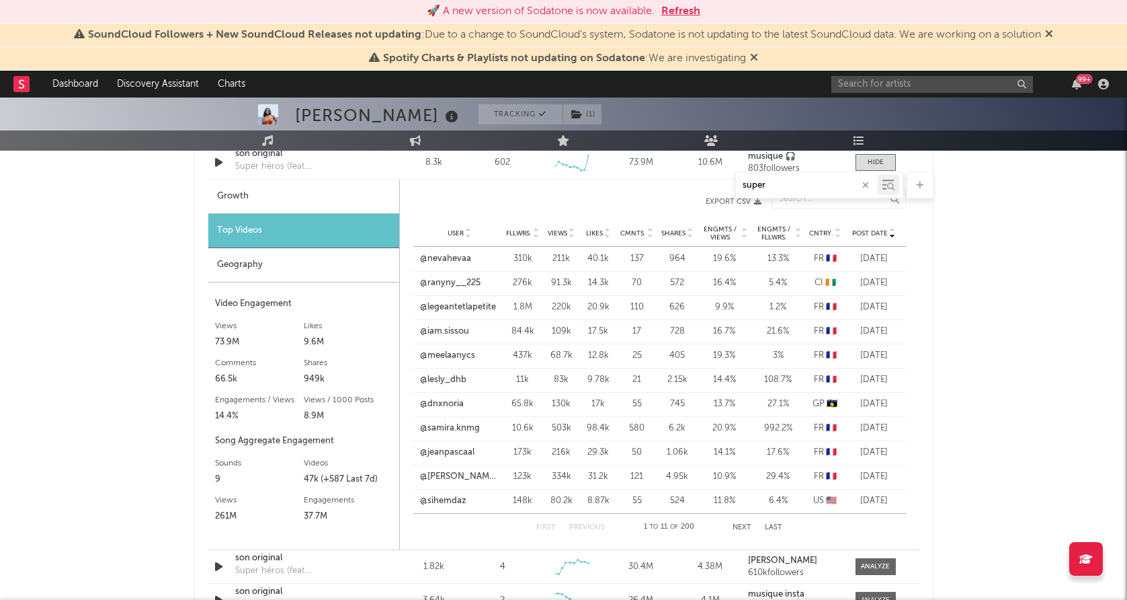
scroll to position [808, 0]
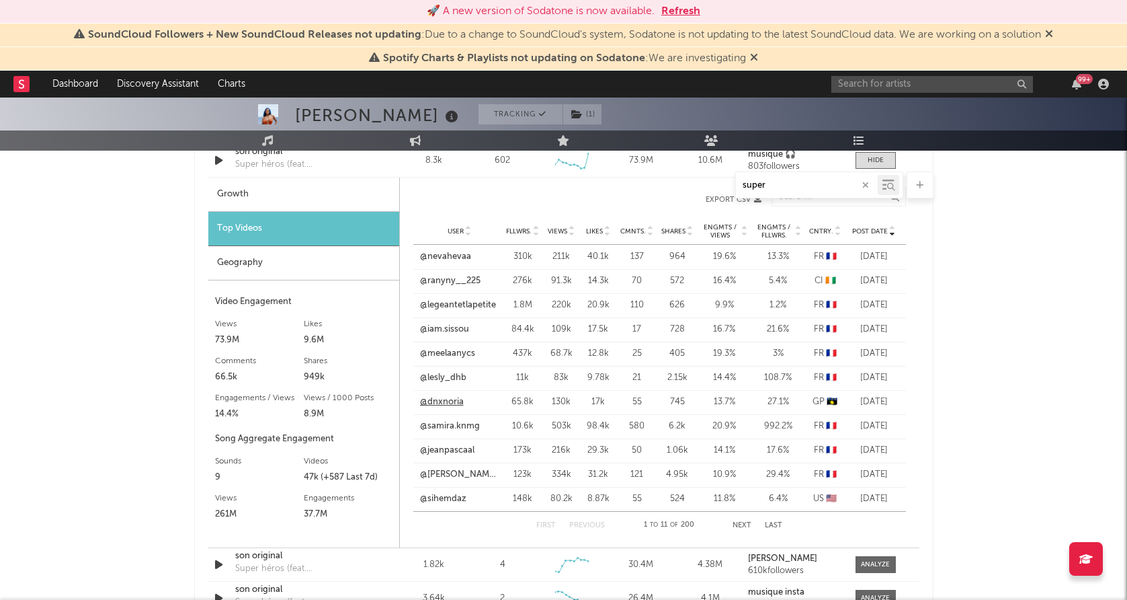
click at [454, 403] on link "@dnxnoria" at bounding box center [442, 401] width 44 height 13
click at [456, 499] on link "@sihemdaz" at bounding box center [443, 498] width 46 height 13
click at [744, 522] on button "Next" at bounding box center [742, 525] width 19 height 7
click at [584, 522] on button "Previous" at bounding box center [588, 525] width 36 height 7
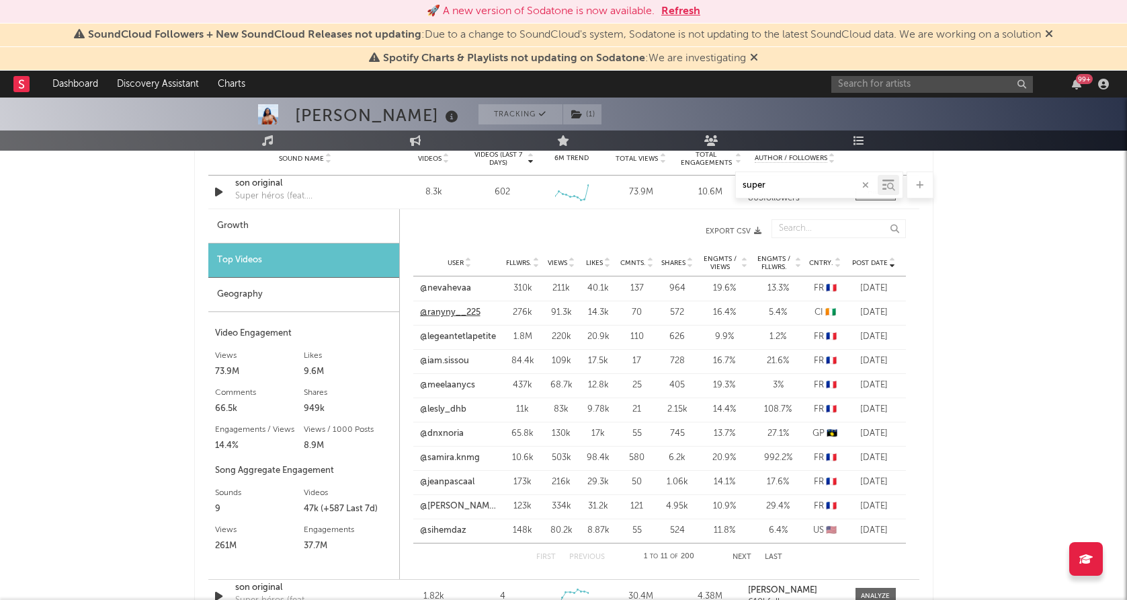
click at [456, 309] on link "@ranyny__225" at bounding box center [450, 312] width 61 height 13
click at [452, 283] on link "@nevahevaa" at bounding box center [445, 288] width 51 height 13
click at [455, 310] on link "@ranyny__225" at bounding box center [450, 312] width 61 height 13
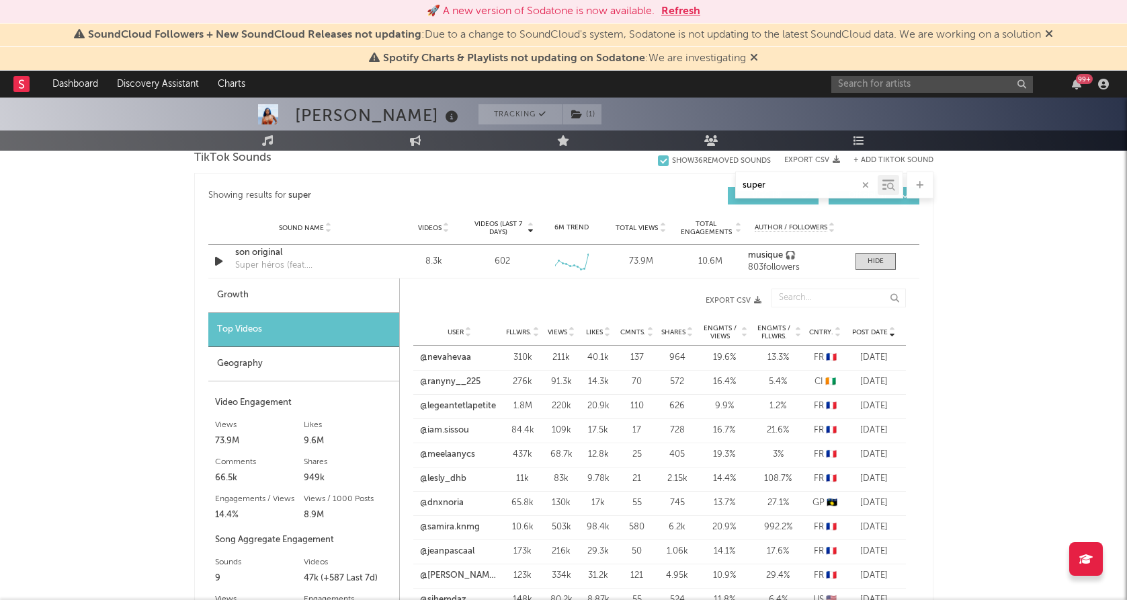
scroll to position [695, 0]
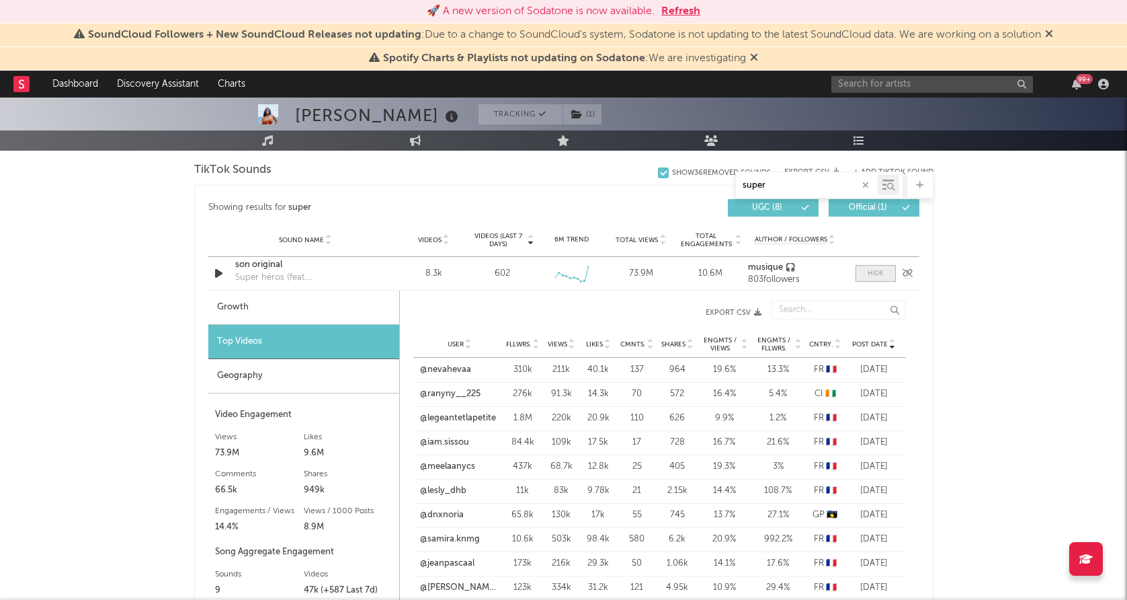
click at [864, 272] on span at bounding box center [876, 273] width 40 height 17
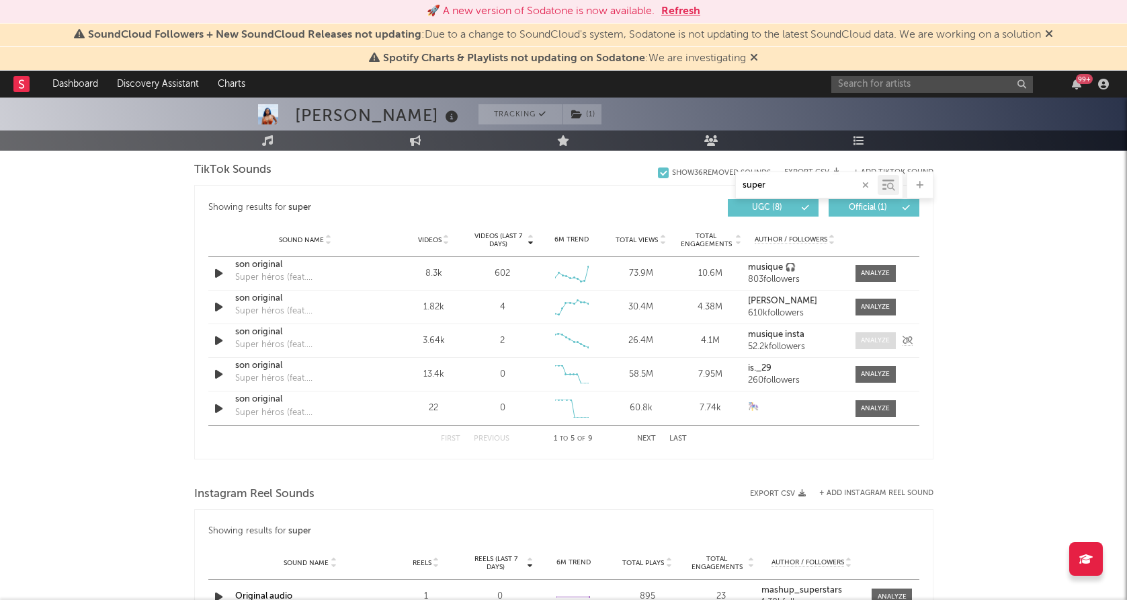
click at [872, 344] on div at bounding box center [875, 340] width 29 height 10
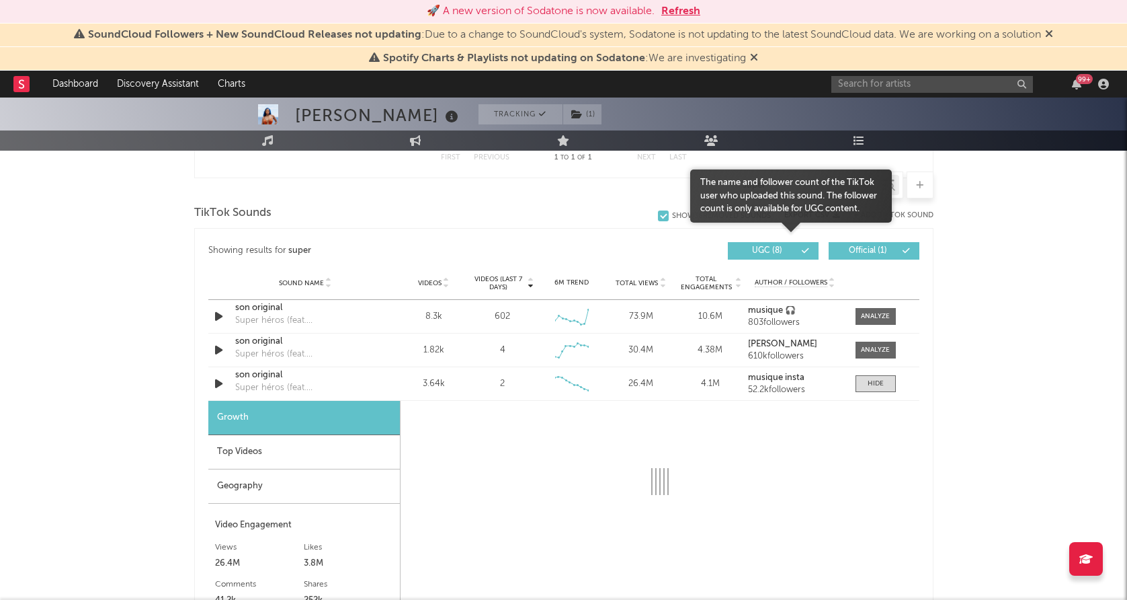
scroll to position [645, 0]
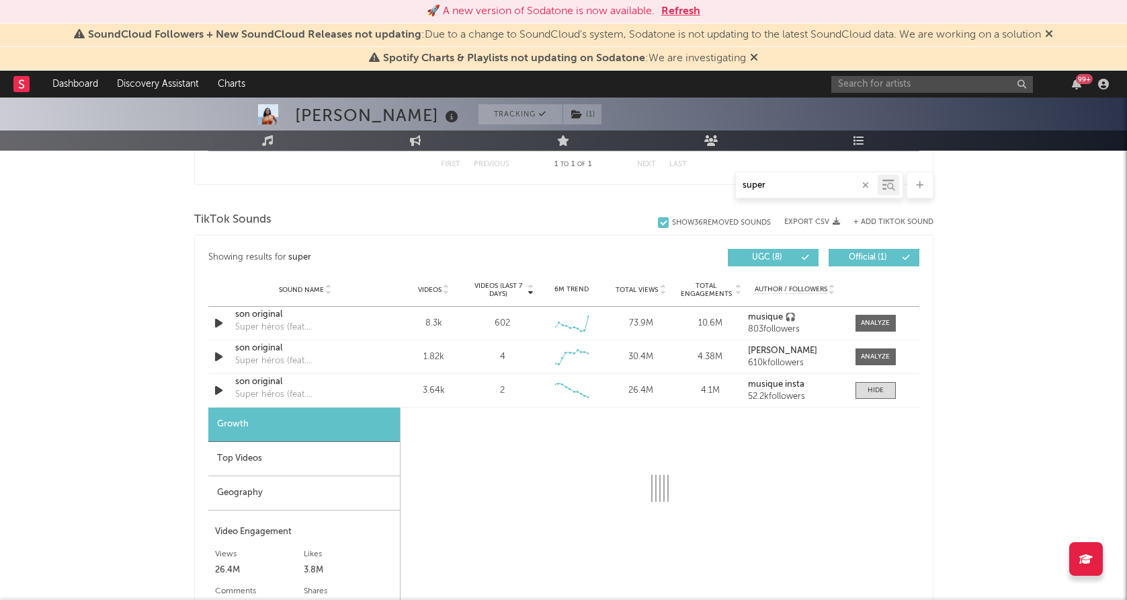
click at [883, 224] on button "+ Add TikTok Sound" at bounding box center [894, 221] width 80 height 7
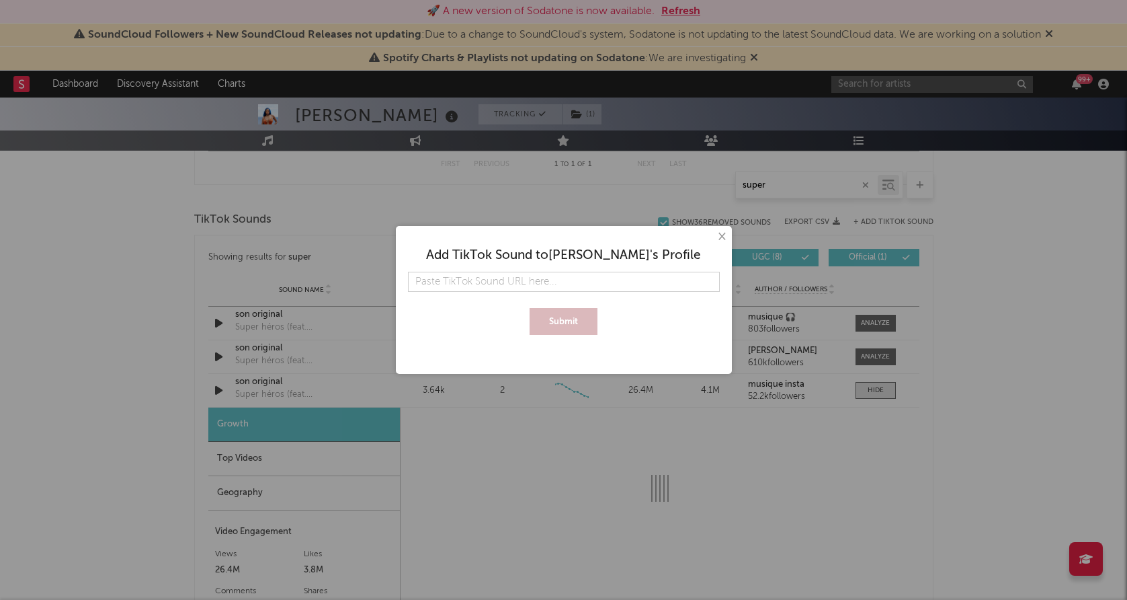
click at [641, 281] on input "text" at bounding box center [564, 282] width 312 height 20
type input "[URL][DOMAIN_NAME]"
click at [569, 346] on div "× Add TikTok Sound to [PERSON_NAME] 's Profile [URL][DOMAIN_NAME] Submit" at bounding box center [564, 300] width 336 height 148
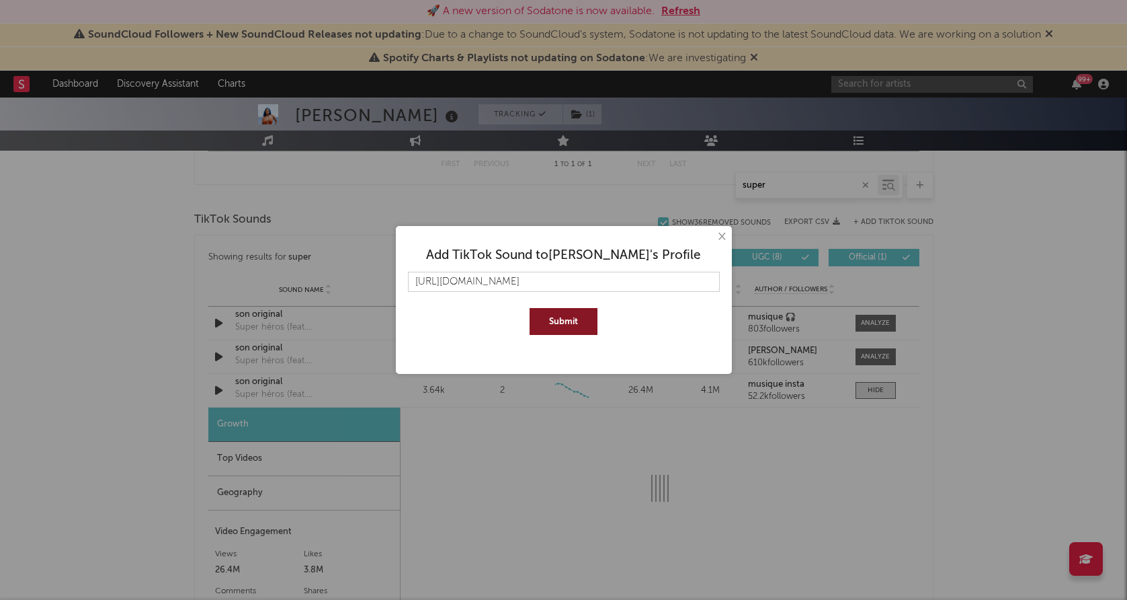
click at [569, 323] on button "Submit" at bounding box center [564, 321] width 68 height 27
select select "6m"
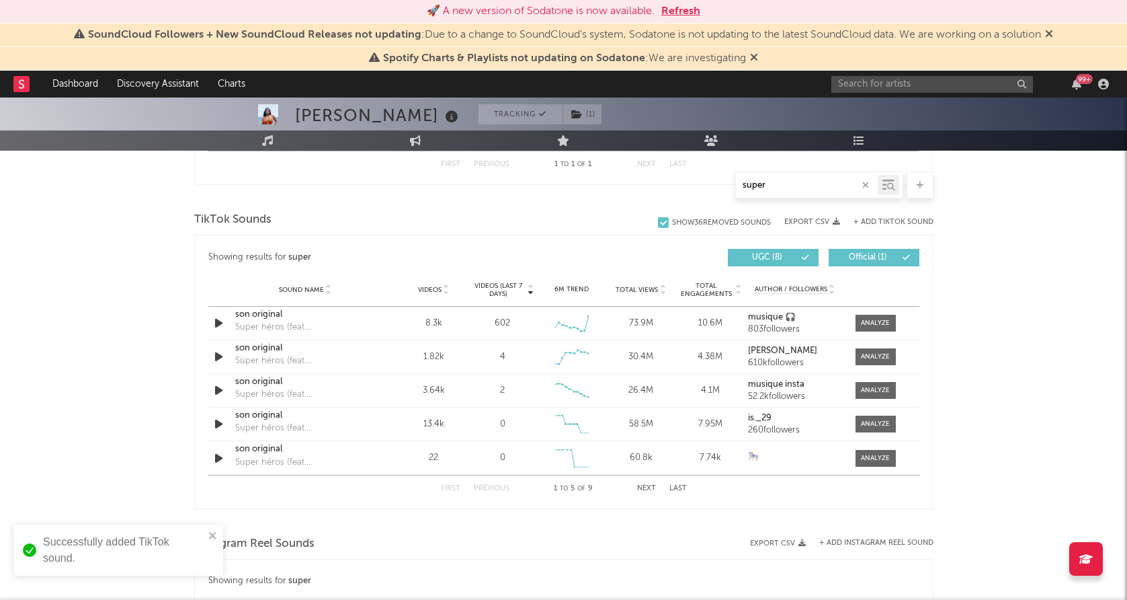
click at [649, 488] on button "Next" at bounding box center [646, 488] width 19 height 7
click at [448, 487] on button "First" at bounding box center [450, 488] width 19 height 7
click at [834, 192] on div "super" at bounding box center [807, 185] width 142 height 17
click at [819, 182] on input "super" at bounding box center [807, 185] width 142 height 11
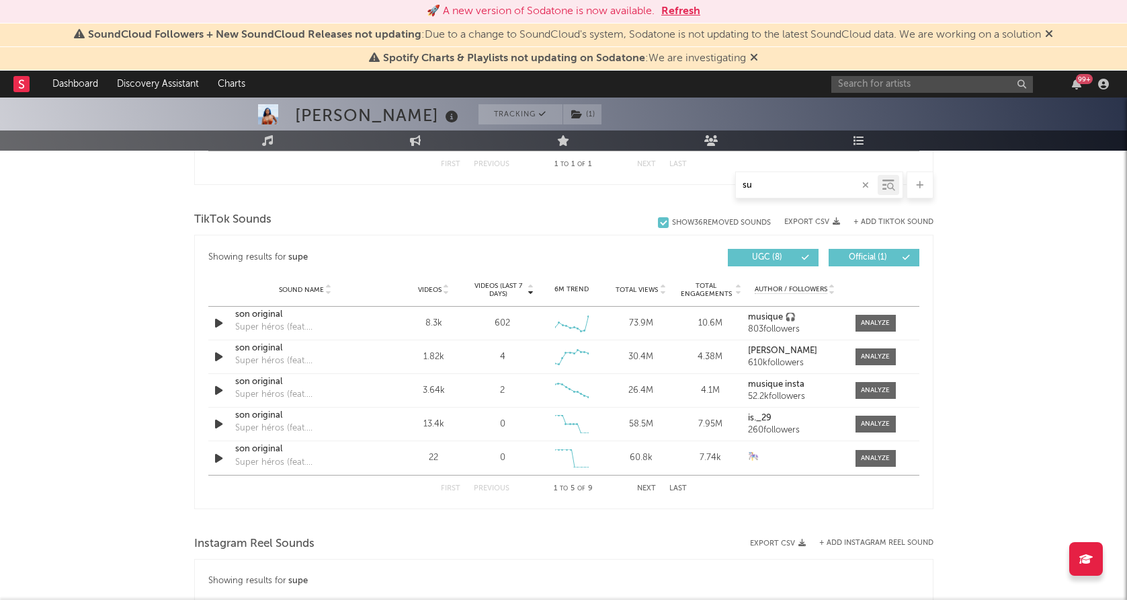
type input "s"
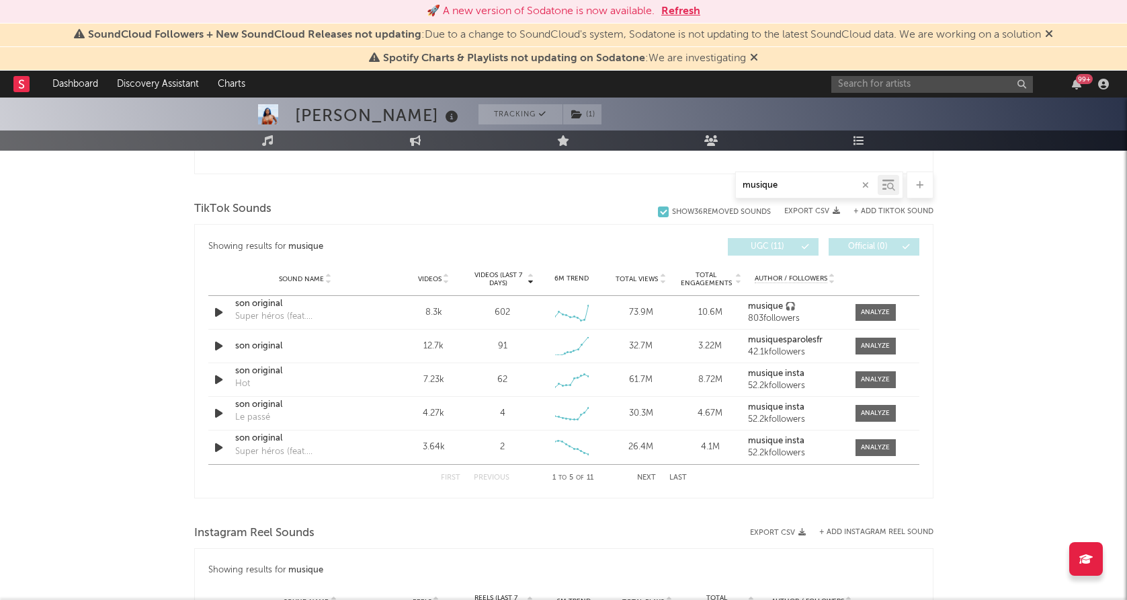
click at [641, 480] on button "Next" at bounding box center [646, 477] width 19 height 7
type input "musique"
click at [430, 278] on span "Videos" at bounding box center [430, 279] width 24 height 8
click at [649, 475] on button "Next" at bounding box center [646, 477] width 19 height 7
click at [860, 415] on span at bounding box center [876, 413] width 40 height 17
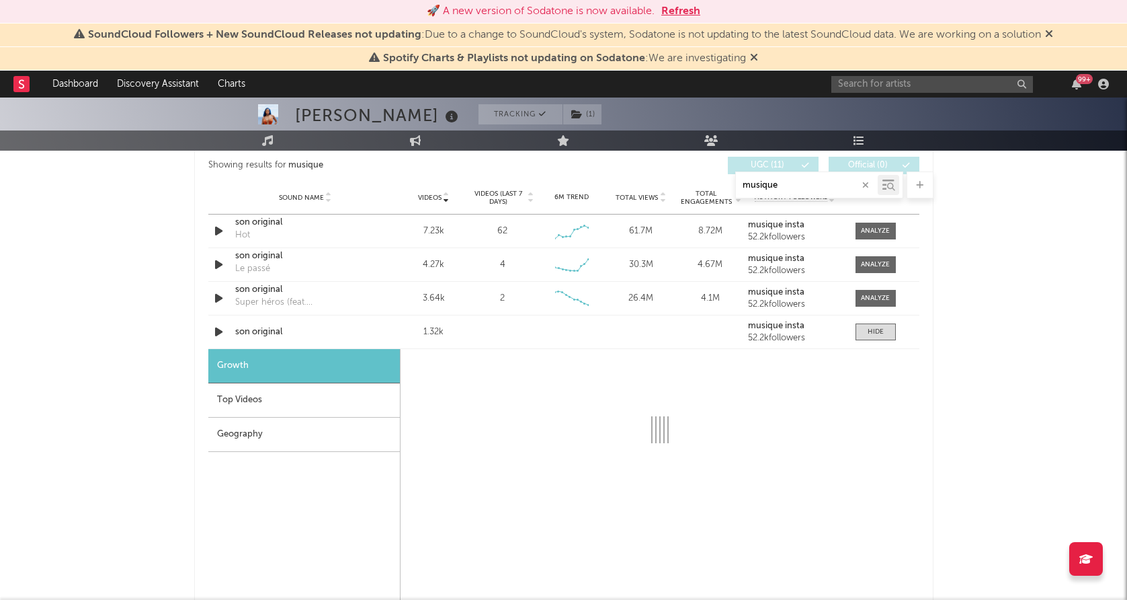
scroll to position [772, 0]
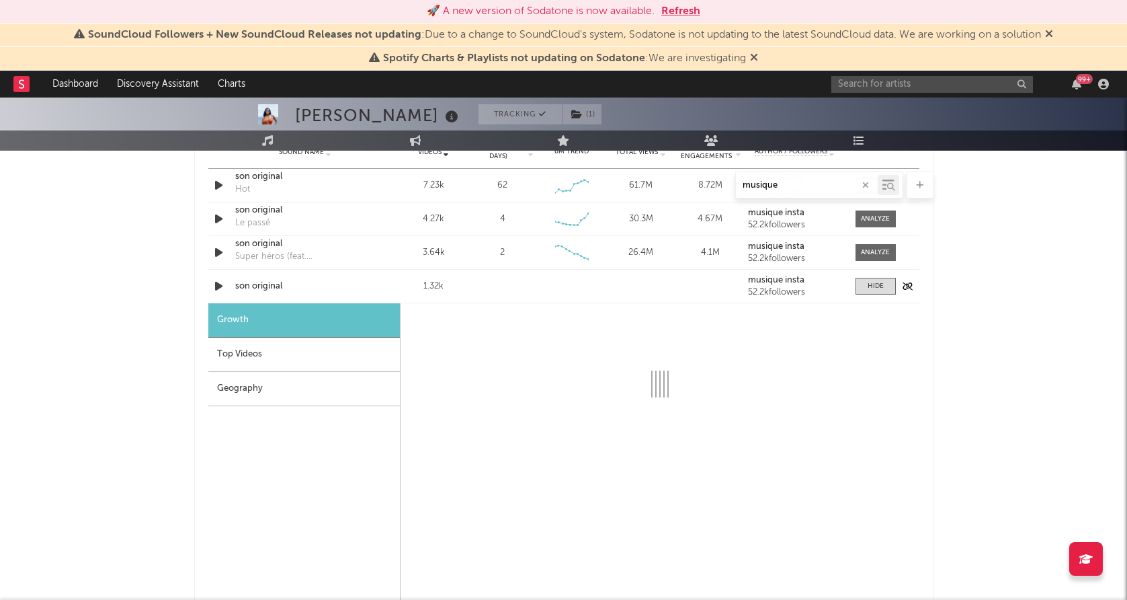
click at [218, 288] on icon "button" at bounding box center [219, 286] width 14 height 17
click at [218, 288] on icon "button" at bounding box center [218, 286] width 13 height 17
select select "6m"
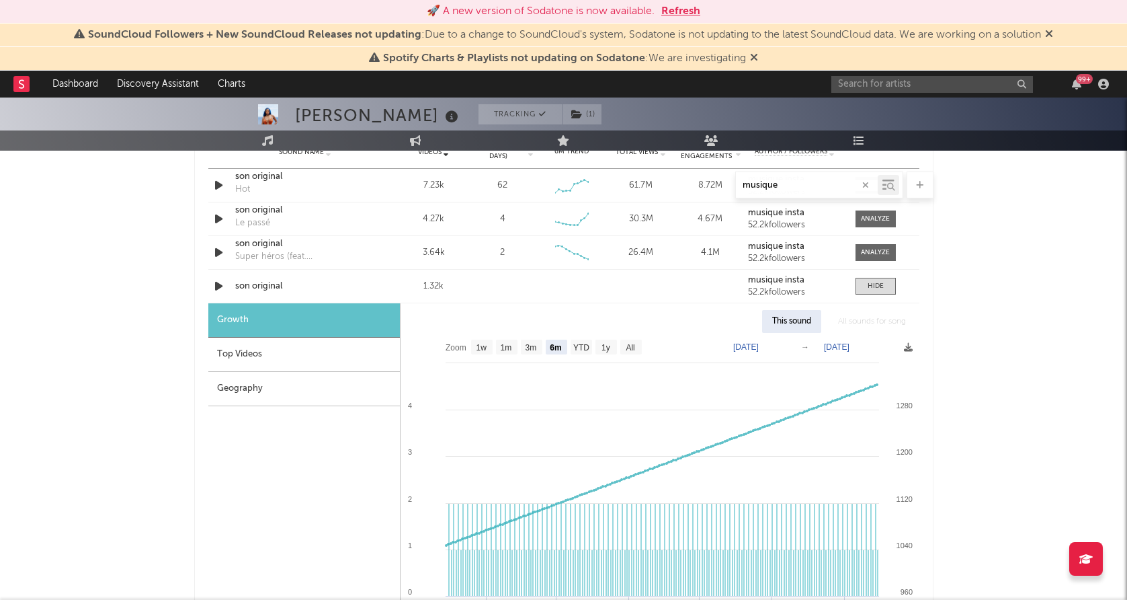
click at [256, 352] on div "Top Videos" at bounding box center [304, 354] width 192 height 34
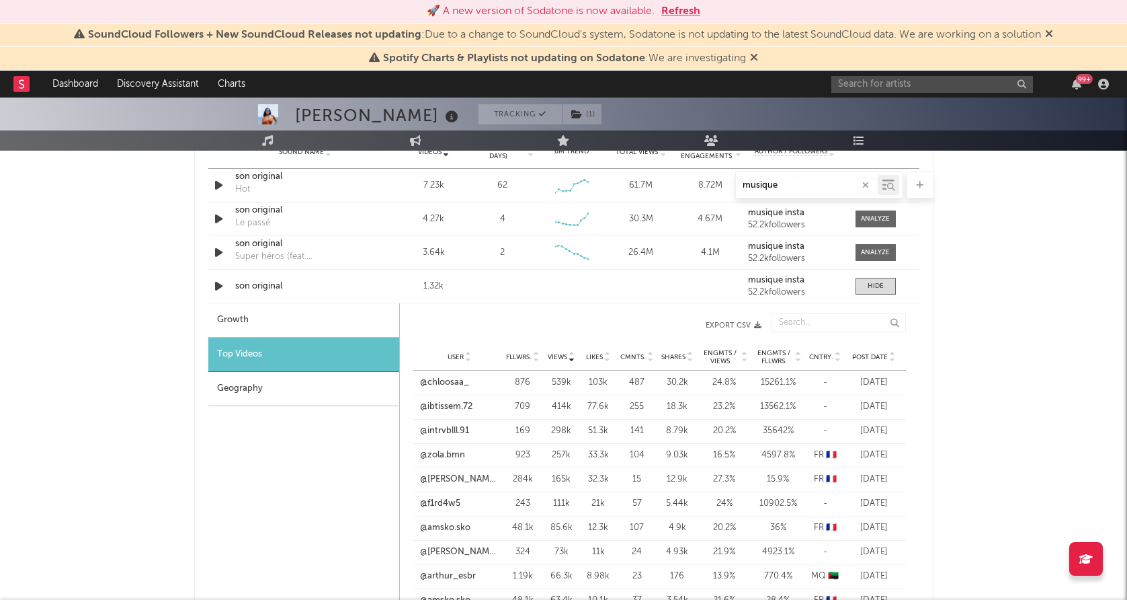
click at [867, 356] on span "Post Date" at bounding box center [870, 357] width 36 height 8
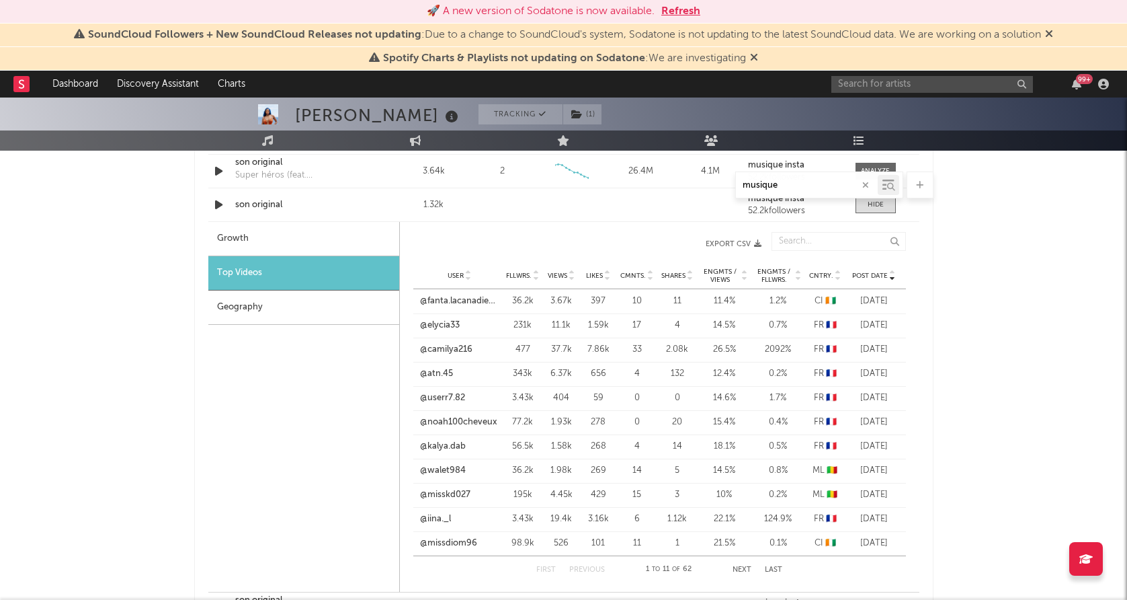
scroll to position [860, 0]
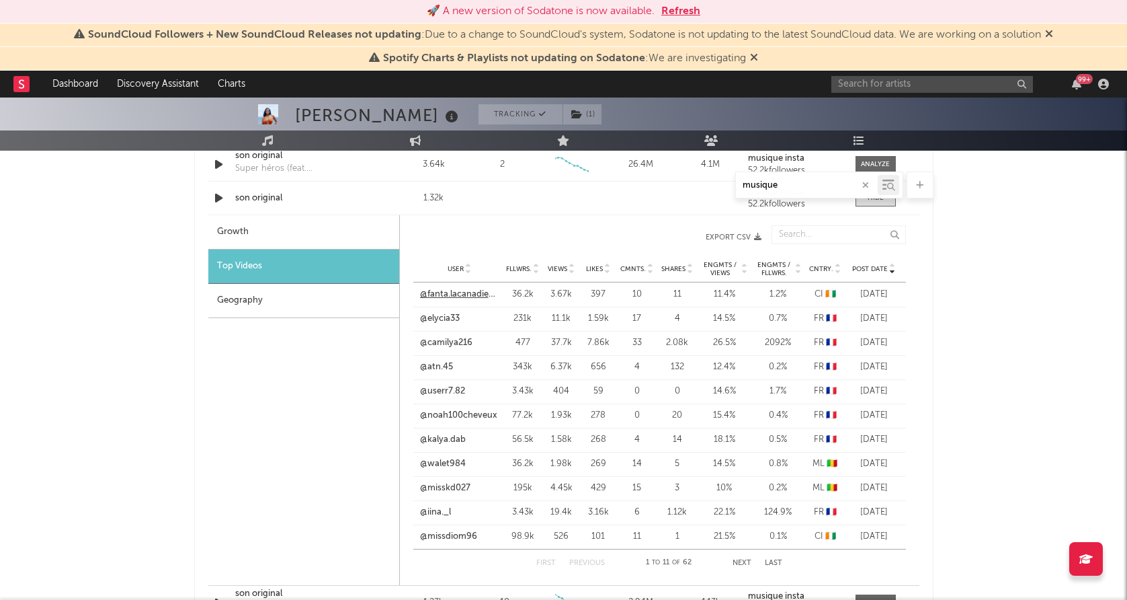
click at [475, 299] on link "@fanta.lacanadienne" at bounding box center [459, 294] width 79 height 13
click at [455, 463] on link "@walet984" at bounding box center [443, 463] width 46 height 13
click at [475, 533] on link "@missdiom96" at bounding box center [448, 536] width 57 height 13
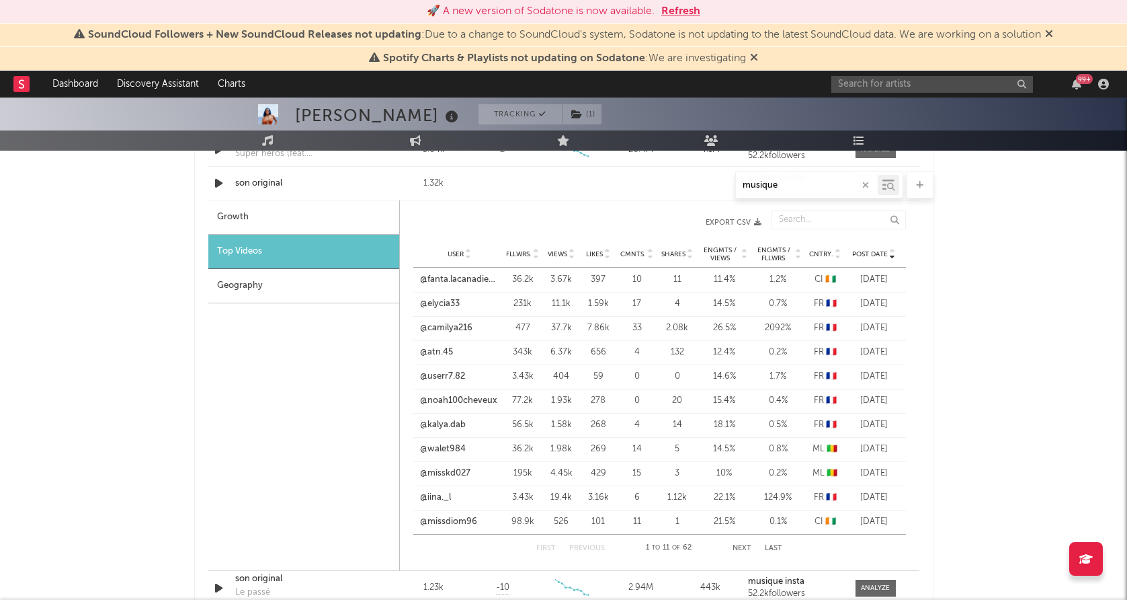
scroll to position [877, 0]
click at [747, 545] on button "Next" at bounding box center [742, 546] width 19 height 7
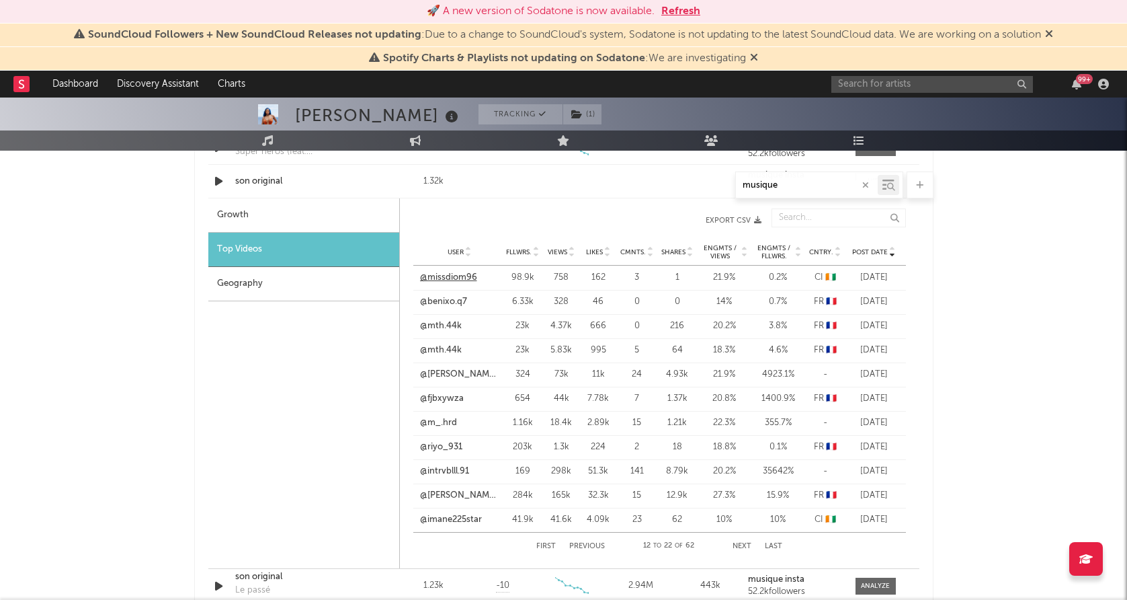
click at [462, 278] on link "@missdiom96" at bounding box center [448, 277] width 57 height 13
click at [467, 523] on link "@imane225star" at bounding box center [451, 519] width 62 height 13
click at [744, 546] on button "Next" at bounding box center [742, 546] width 19 height 7
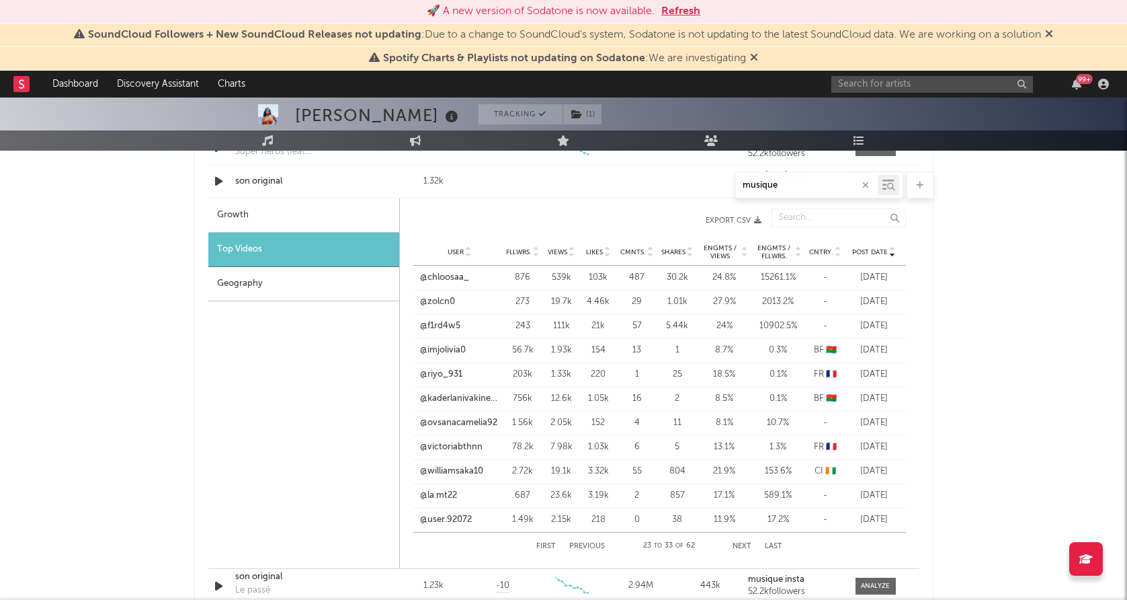
click at [596, 547] on button "Previous" at bounding box center [587, 546] width 36 height 7
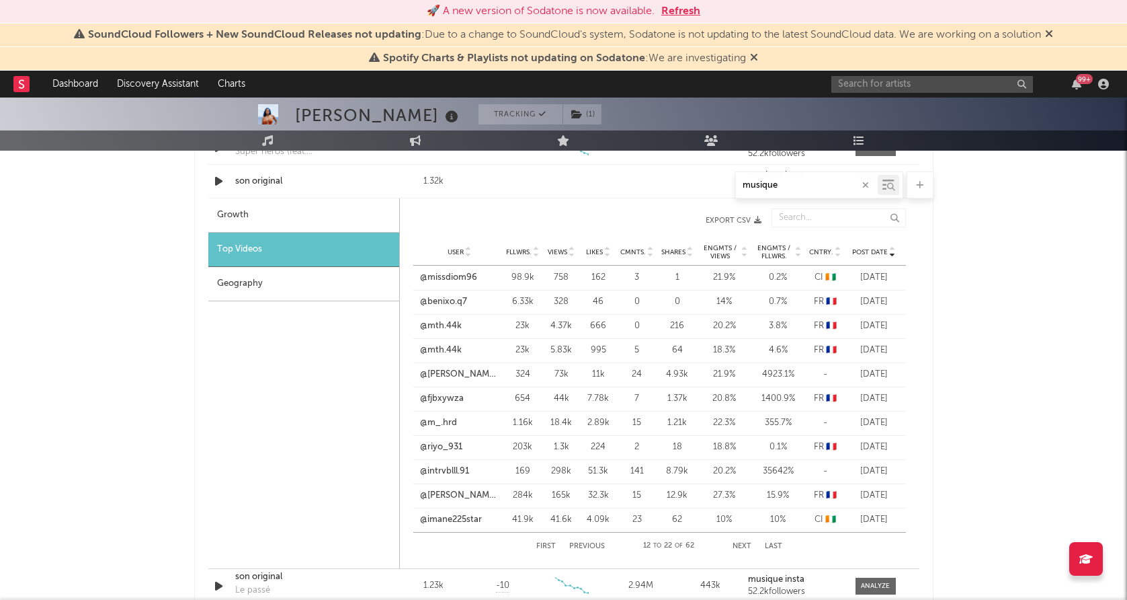
click at [596, 547] on button "Previous" at bounding box center [587, 546] width 36 height 7
click at [440, 466] on link "@misskd027" at bounding box center [445, 471] width 50 height 13
click at [465, 276] on link "@fanta.lacanadienne" at bounding box center [459, 277] width 79 height 13
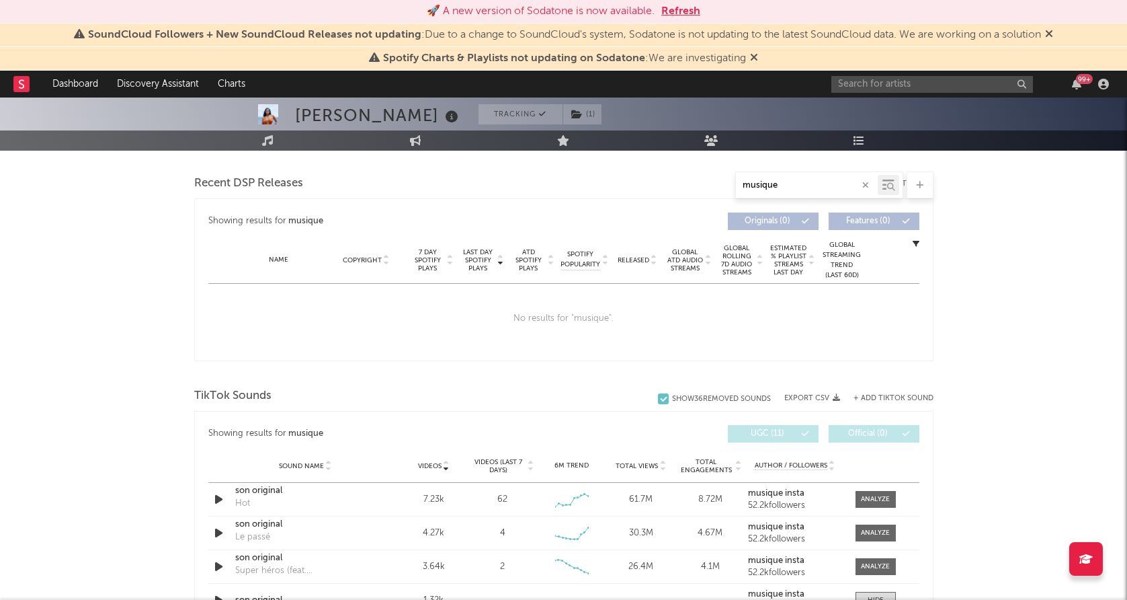
scroll to position [560, 0]
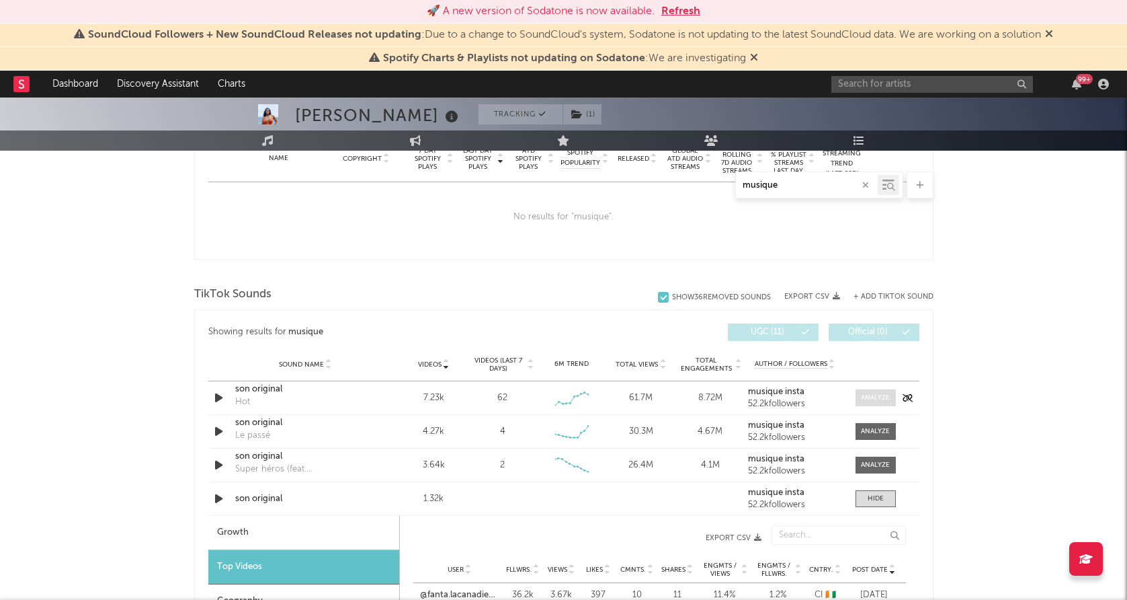
click at [867, 393] on div at bounding box center [875, 398] width 29 height 10
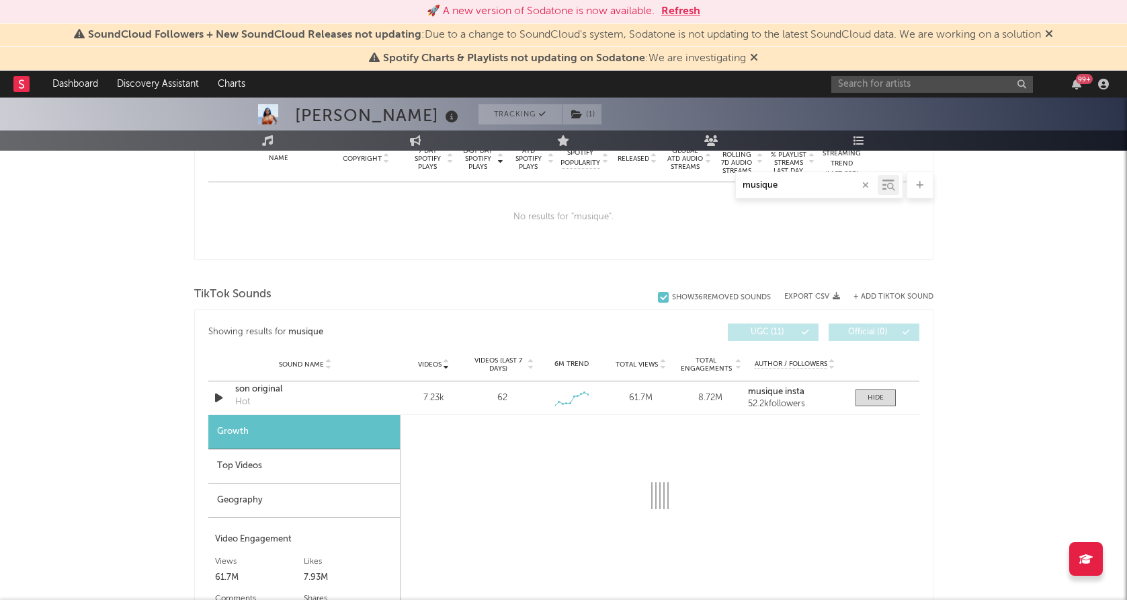
click at [867, 181] on icon "button" at bounding box center [866, 185] width 7 height 9
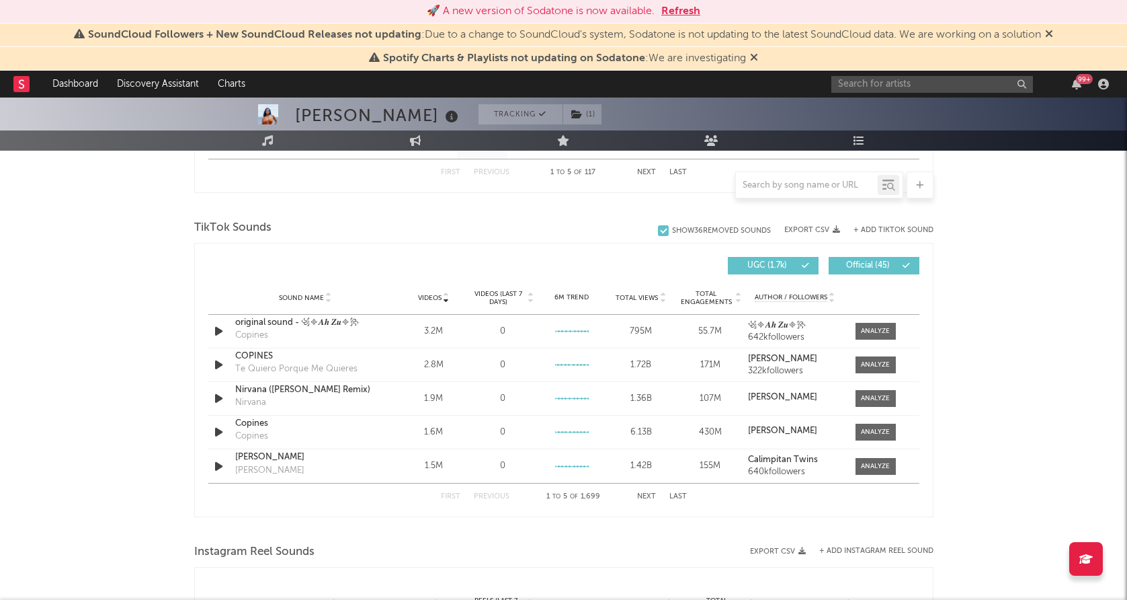
scroll to position [867, 0]
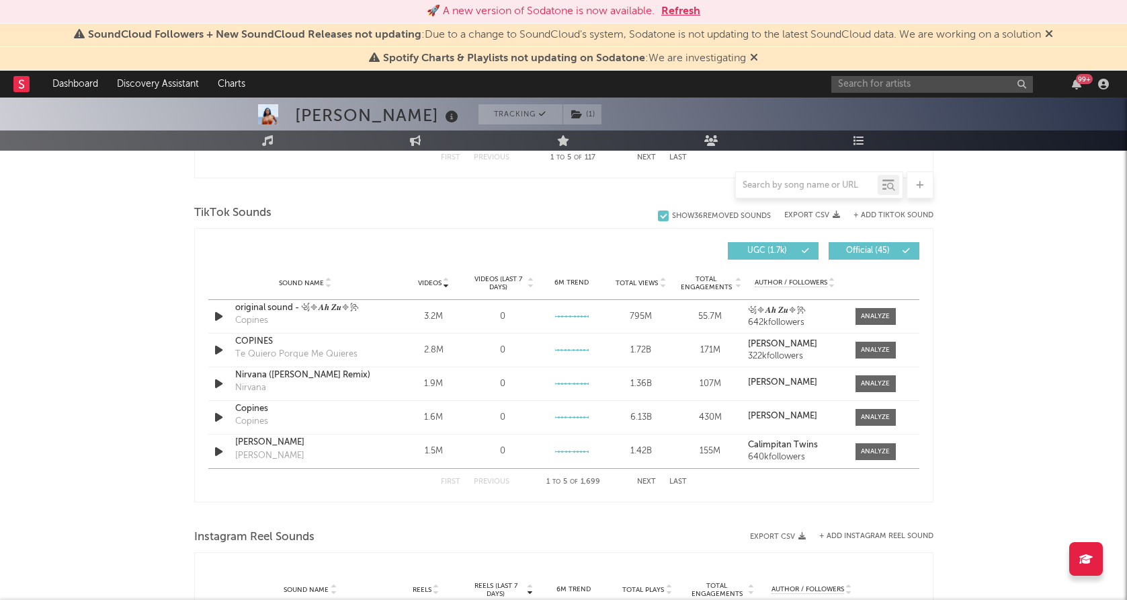
click at [503, 279] on span "Videos (last 7 days)" at bounding box center [498, 283] width 54 height 16
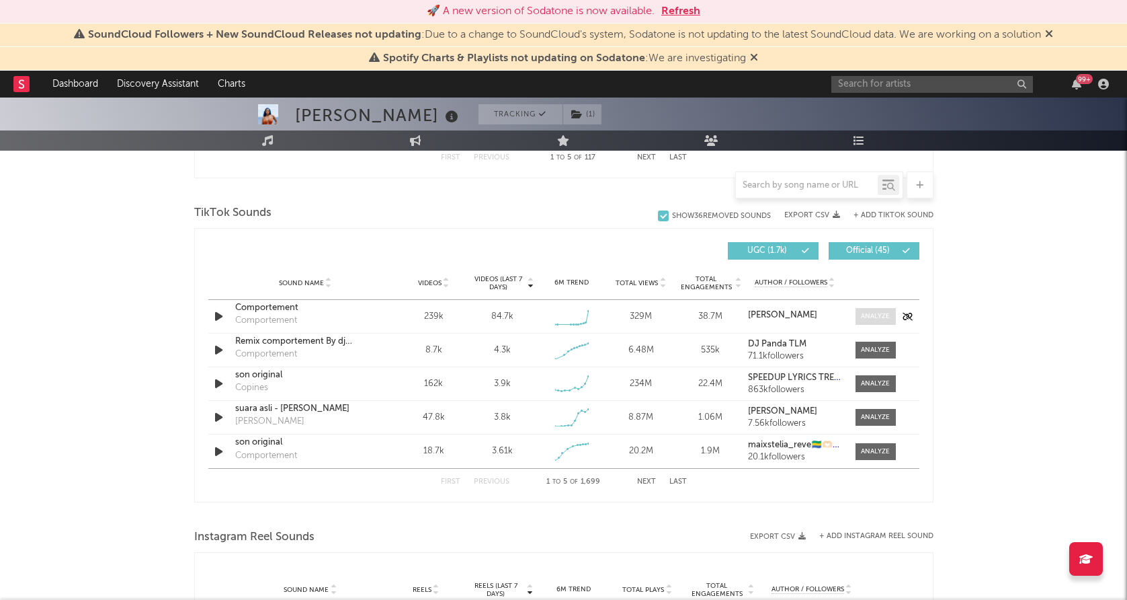
click at [865, 311] on div at bounding box center [875, 316] width 29 height 10
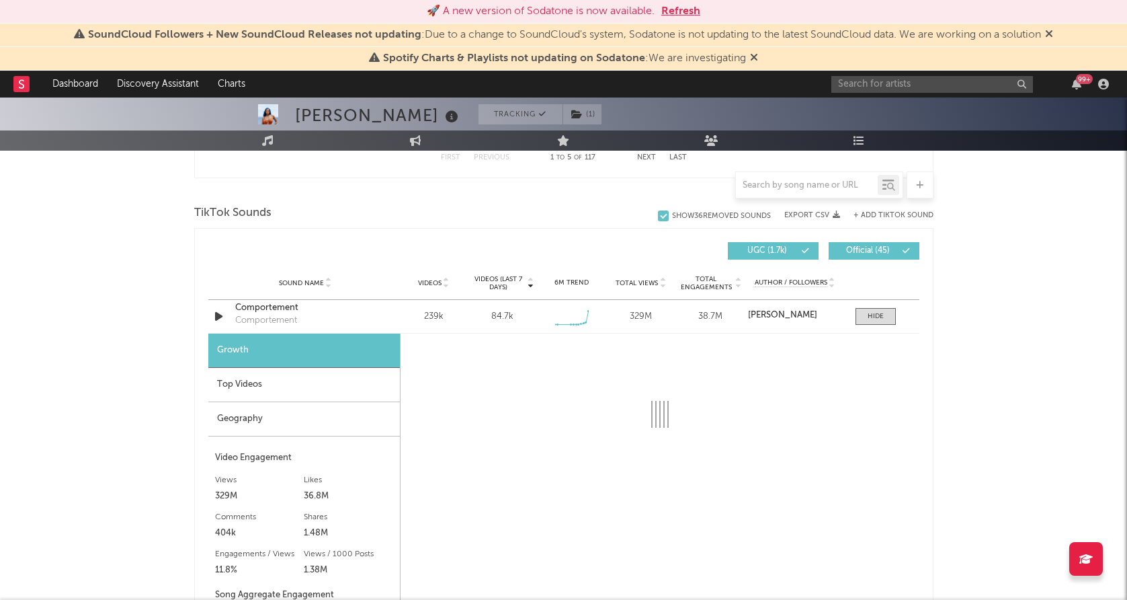
click at [345, 372] on div "Top Videos" at bounding box center [304, 385] width 192 height 34
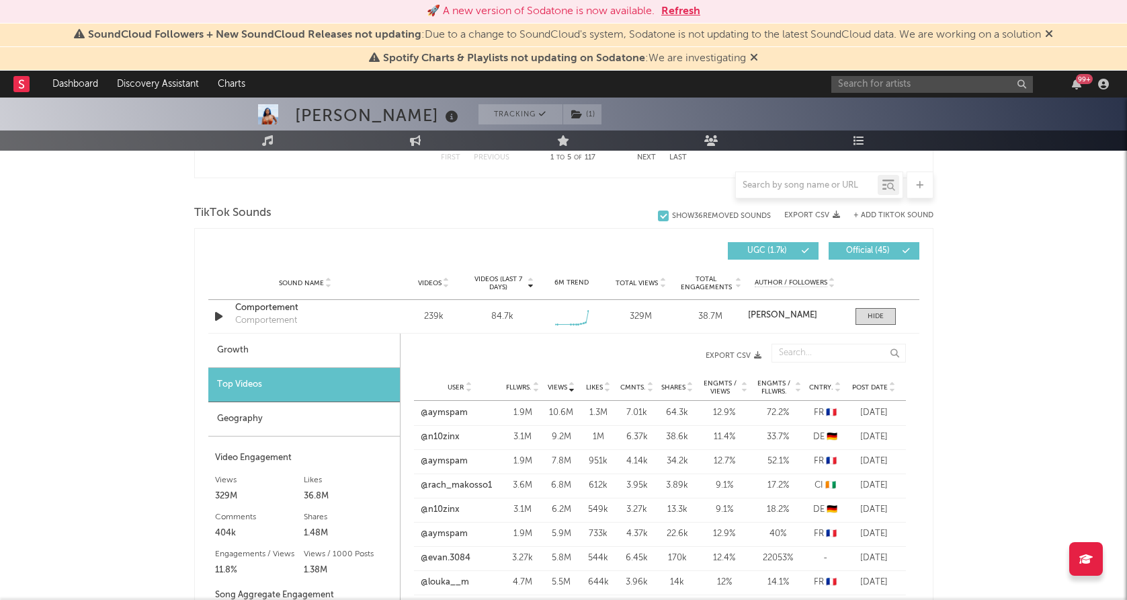
click at [873, 387] on span "Post Date" at bounding box center [870, 387] width 36 height 8
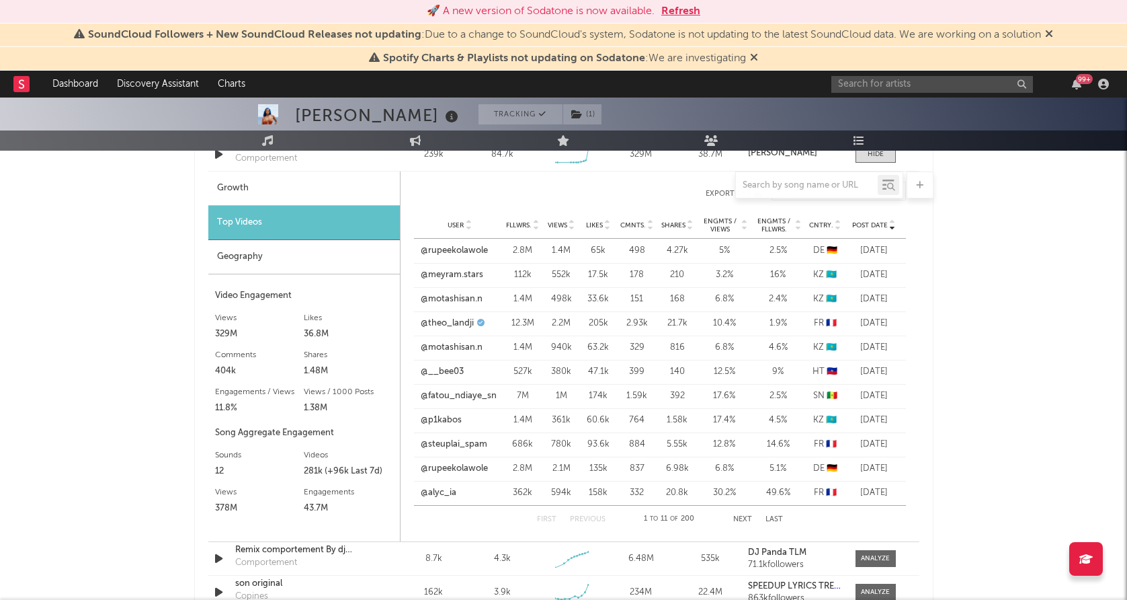
scroll to position [1030, 0]
click at [815, 225] on span "Cntry." at bounding box center [821, 225] width 24 height 8
click at [746, 515] on button "Next" at bounding box center [742, 518] width 19 height 7
click at [477, 348] on link "@[MEDICAL_DATA]_et_ladyfatou" at bounding box center [459, 346] width 79 height 13
click at [476, 366] on link "@yasmine_timite" at bounding box center [455, 370] width 70 height 13
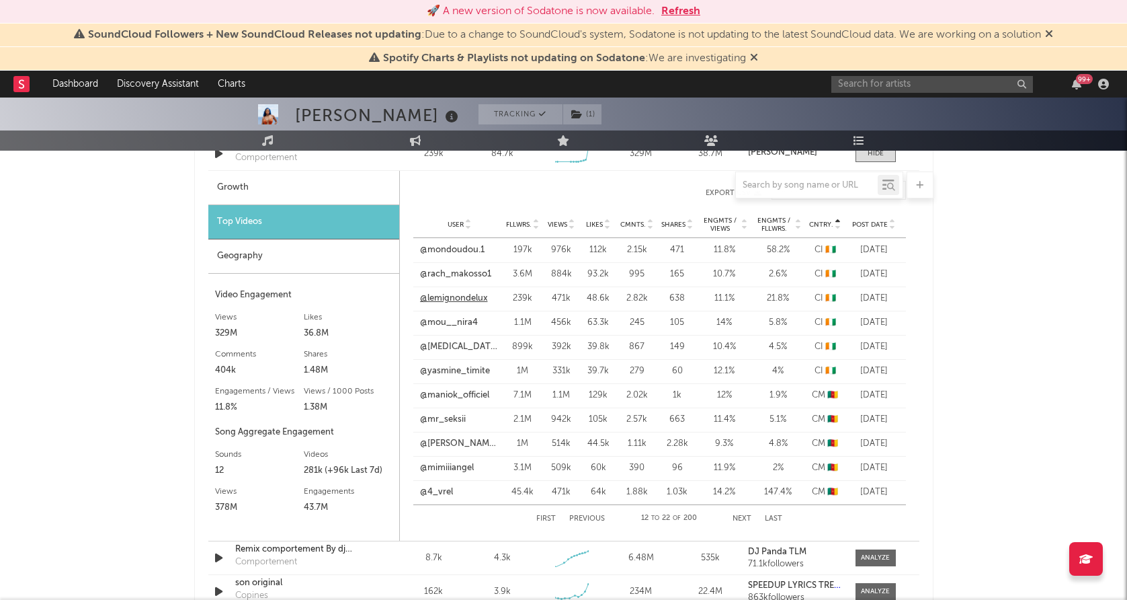
click at [463, 297] on link "@lemignondelux" at bounding box center [454, 298] width 68 height 13
click at [933, 82] on input "text" at bounding box center [933, 84] width 202 height 17
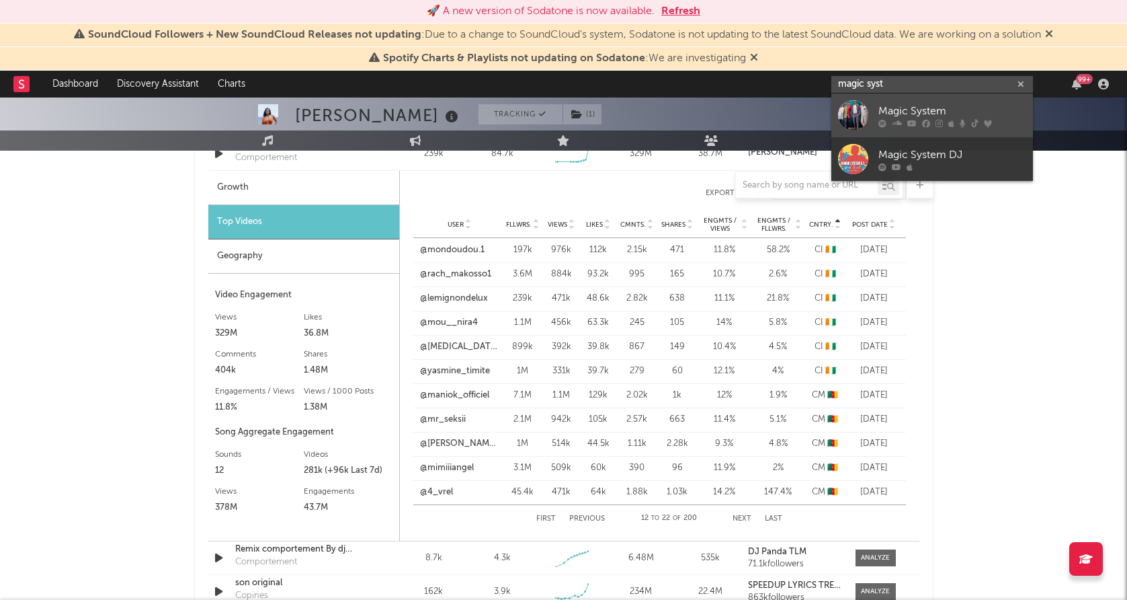
type input "magic syst"
click at [887, 109] on div "Magic System" at bounding box center [953, 111] width 148 height 16
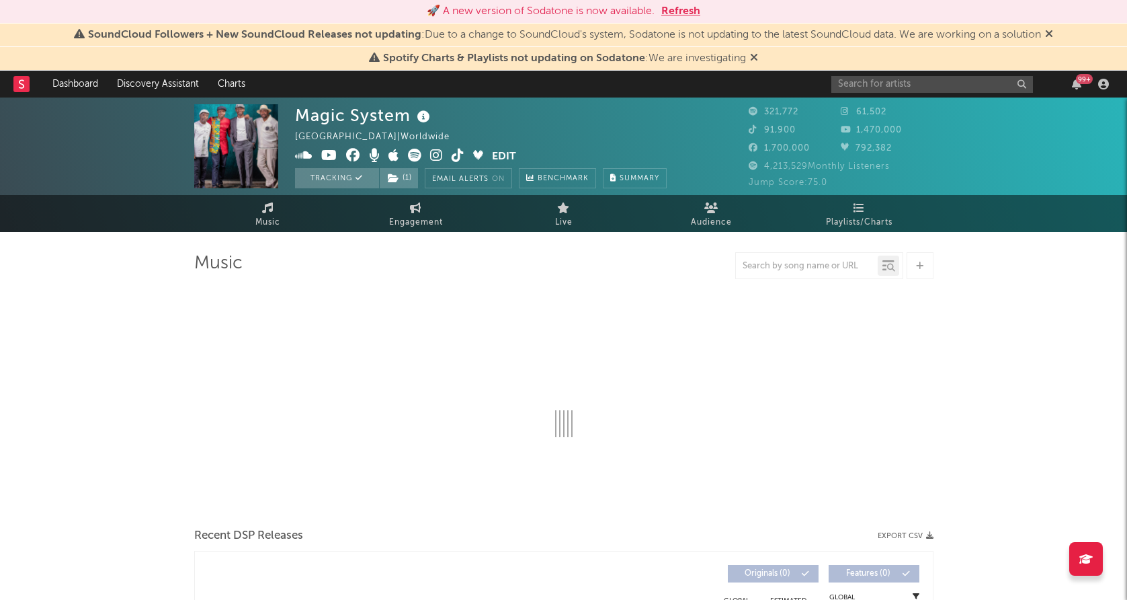
select select "6m"
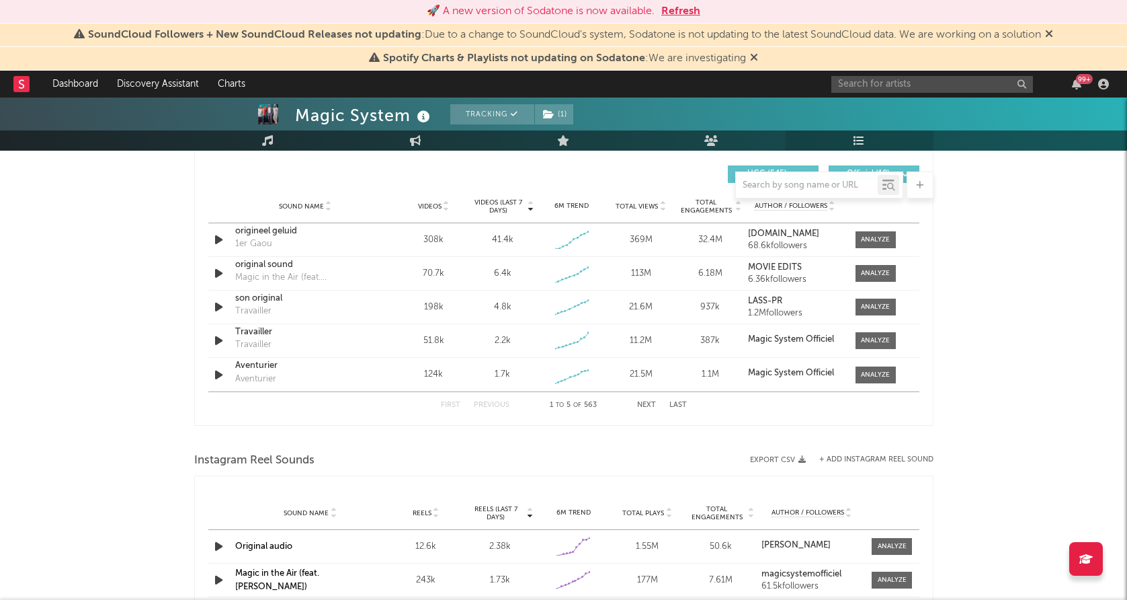
scroll to position [945, 0]
click at [872, 307] on div at bounding box center [875, 306] width 29 height 10
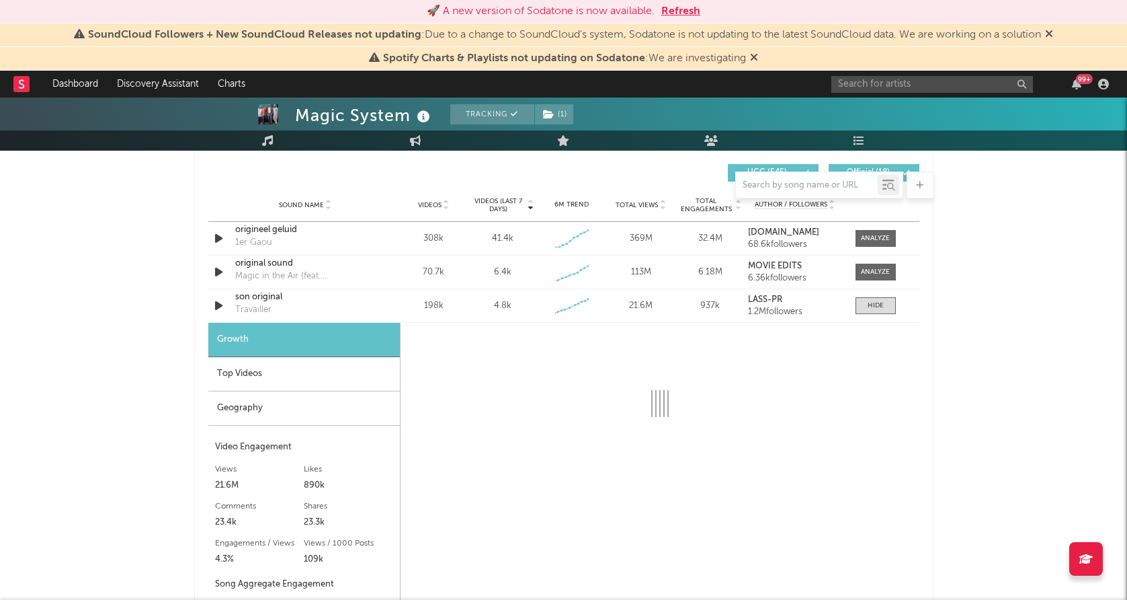
click at [318, 406] on div "Geography" at bounding box center [304, 408] width 192 height 34
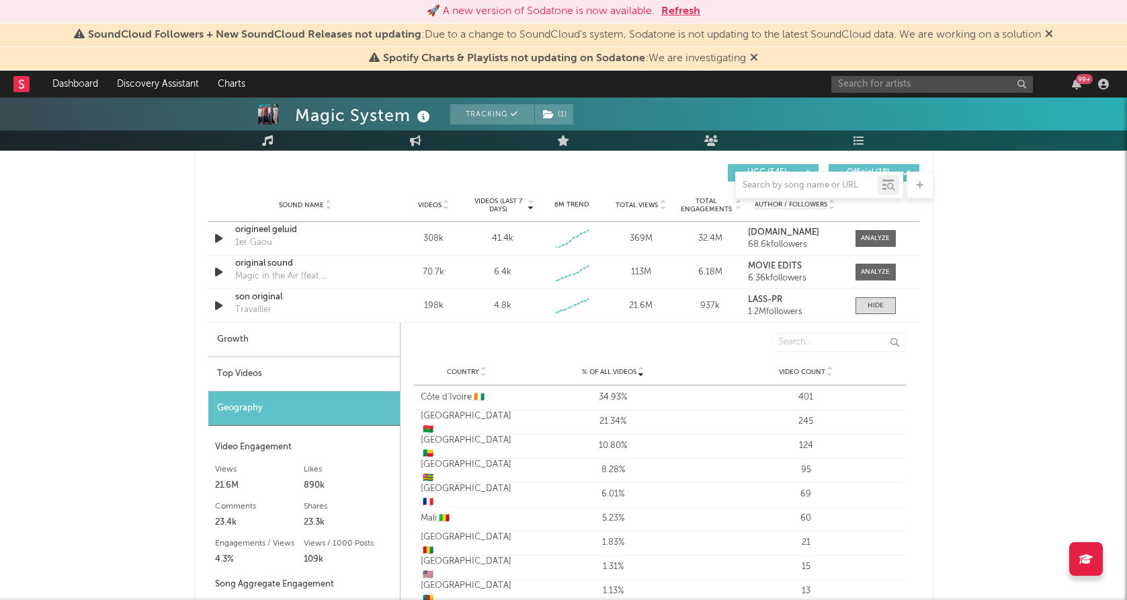
click at [327, 372] on div "Top Videos" at bounding box center [304, 374] width 192 height 34
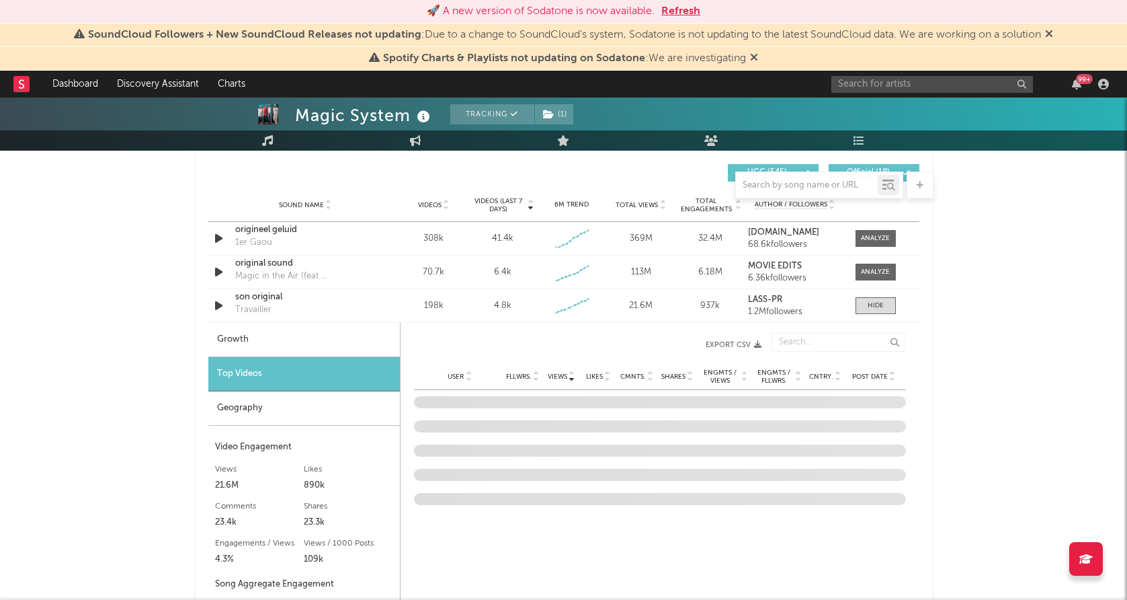
click at [869, 375] on span "Post Date" at bounding box center [870, 376] width 36 height 8
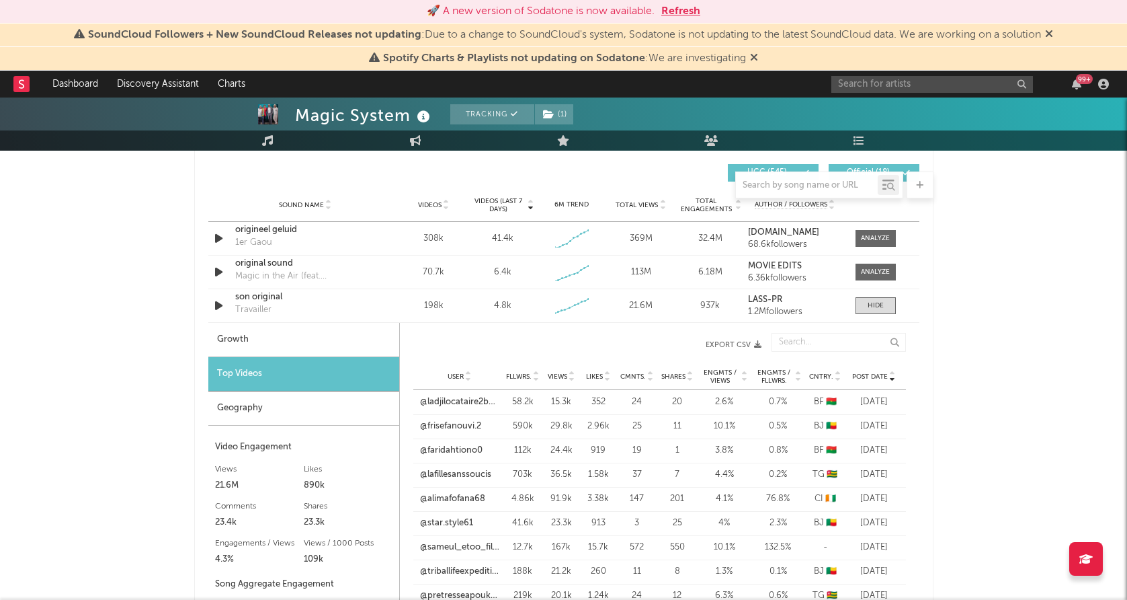
click at [869, 375] on span "Post Date" at bounding box center [870, 376] width 36 height 8
click at [949, 90] on input "text" at bounding box center [933, 84] width 202 height 17
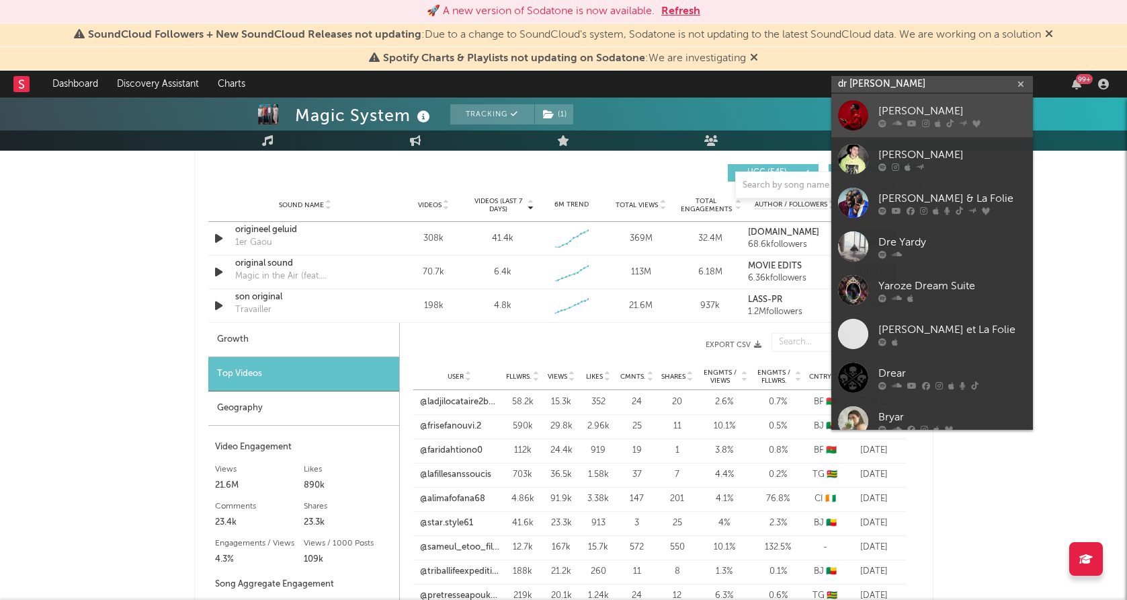
type input "dr [PERSON_NAME]"
click at [910, 112] on div "[PERSON_NAME]" at bounding box center [953, 111] width 148 height 16
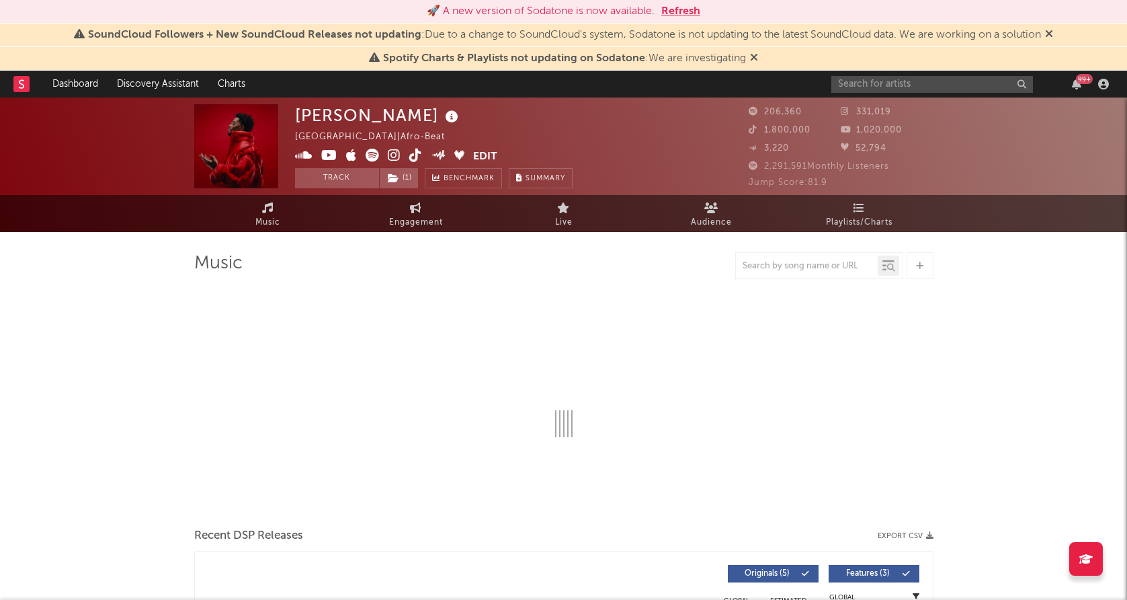
select select "6m"
